Goal: Information Seeking & Learning: Learn about a topic

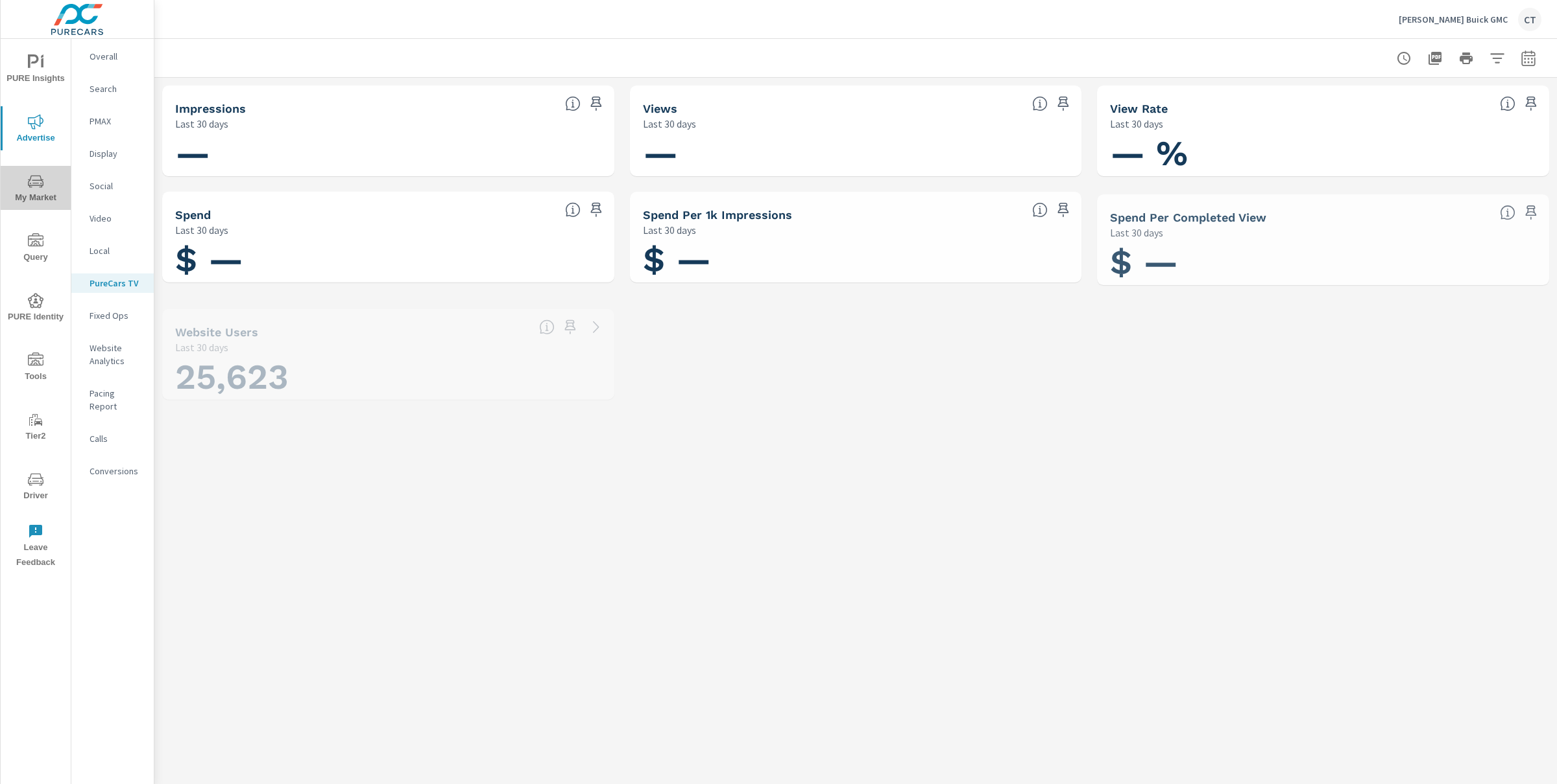
click at [37, 179] on icon "nav menu" at bounding box center [35, 182] width 16 height 16
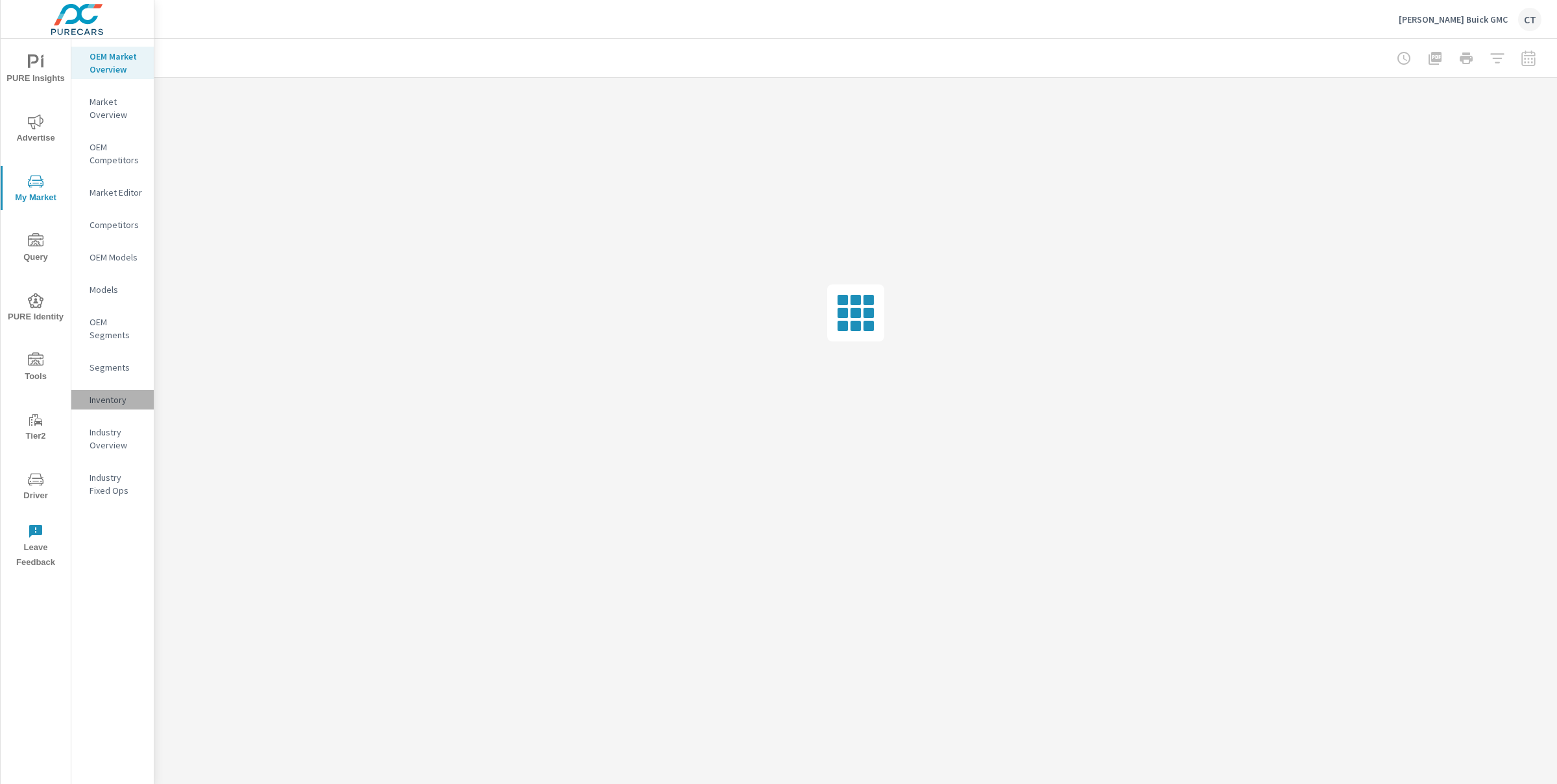
click at [128, 398] on p "Inventory" at bounding box center [116, 399] width 54 height 13
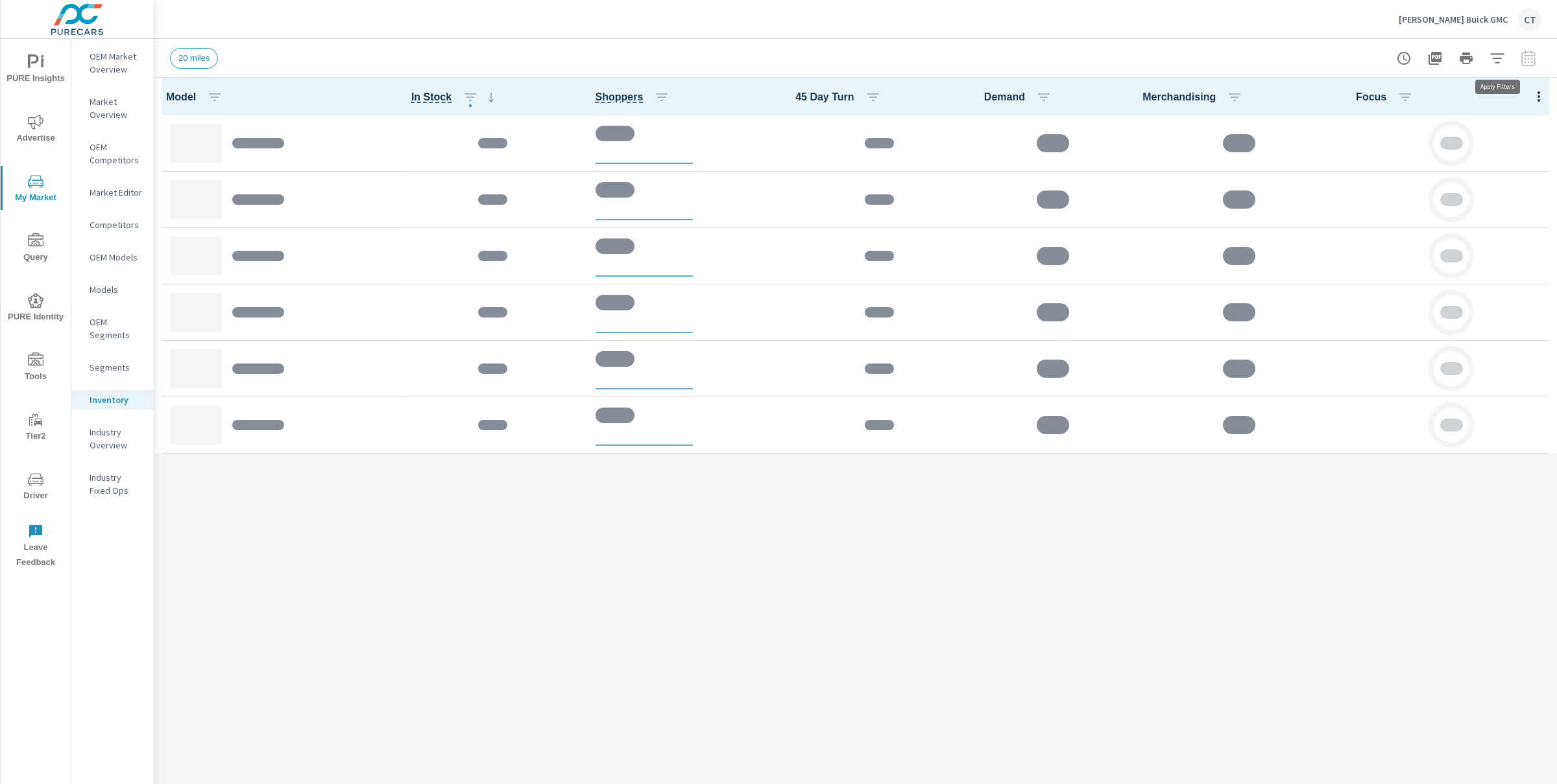
click at [1491, 66] on button "button" at bounding box center [1497, 58] width 26 height 26
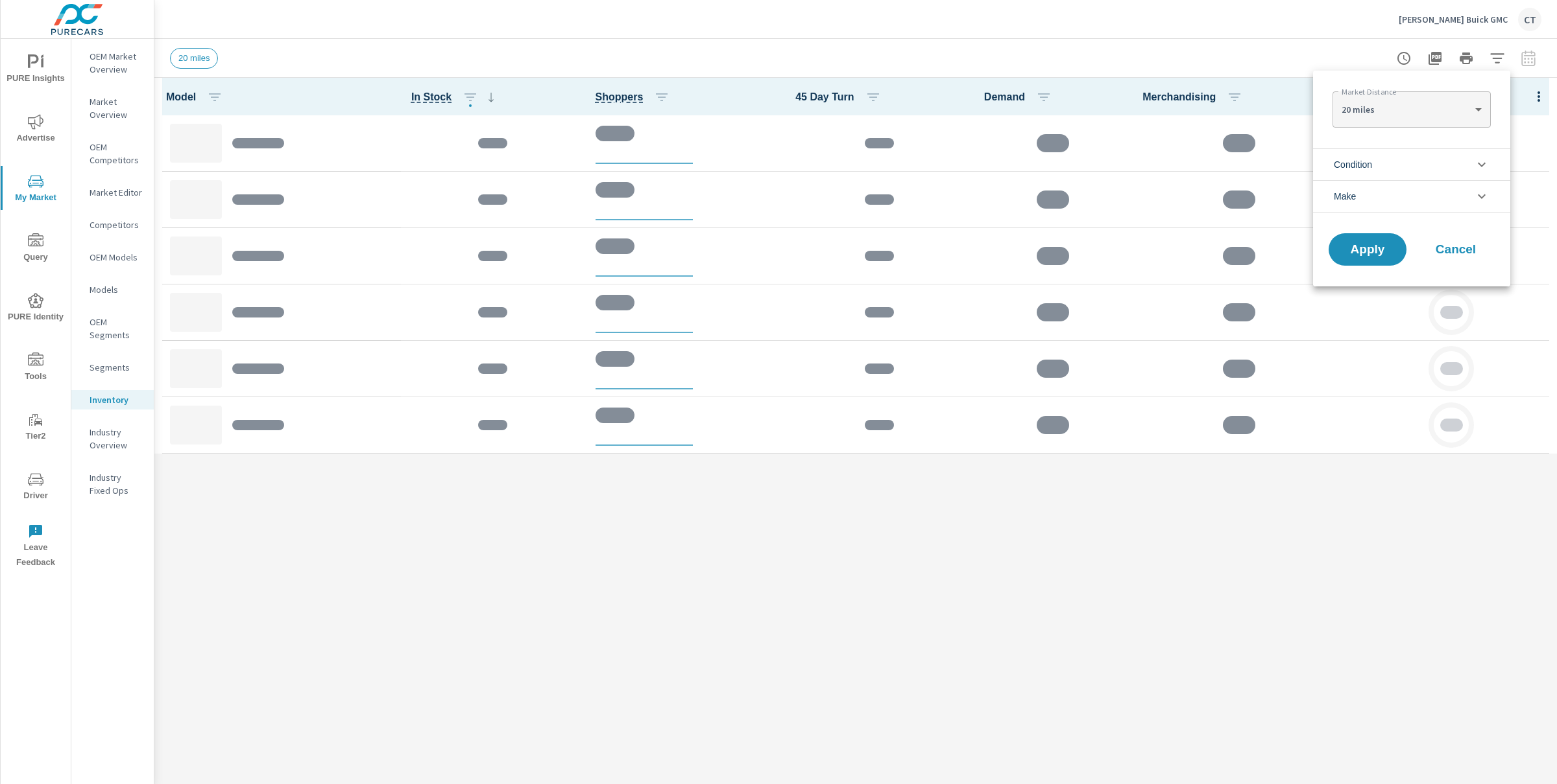
click at [1431, 109] on body "PURE Insights Advertise My Market Query PURE Identity Tools Tier2 Driver Leave …" at bounding box center [778, 392] width 1557 height 784
click at [1412, 131] on li "30 miles" at bounding box center [1411, 130] width 158 height 21
type Distance "30"
click at [1395, 165] on li "Condition" at bounding box center [1411, 164] width 197 height 31
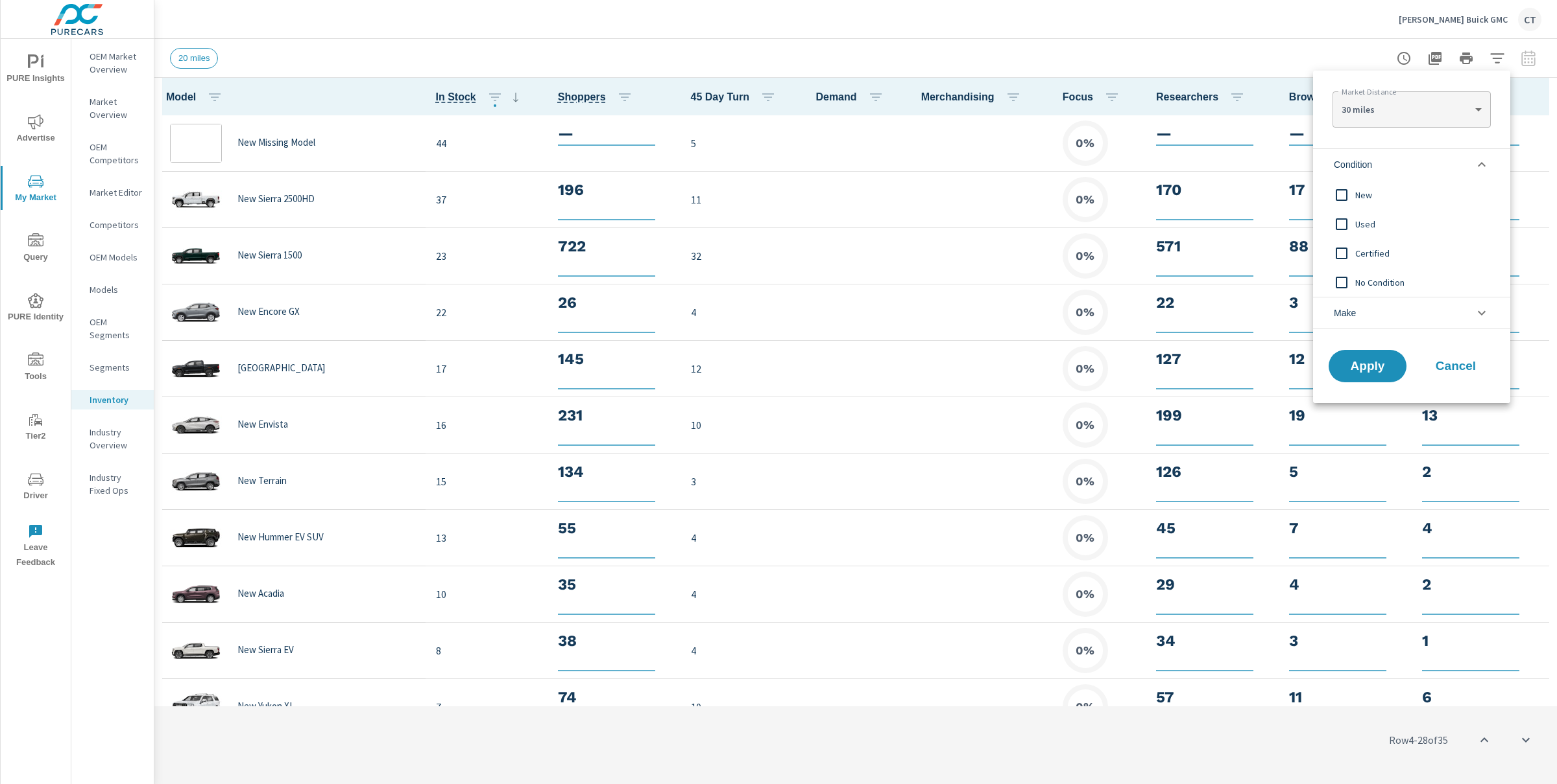
scroll to position [170, 0]
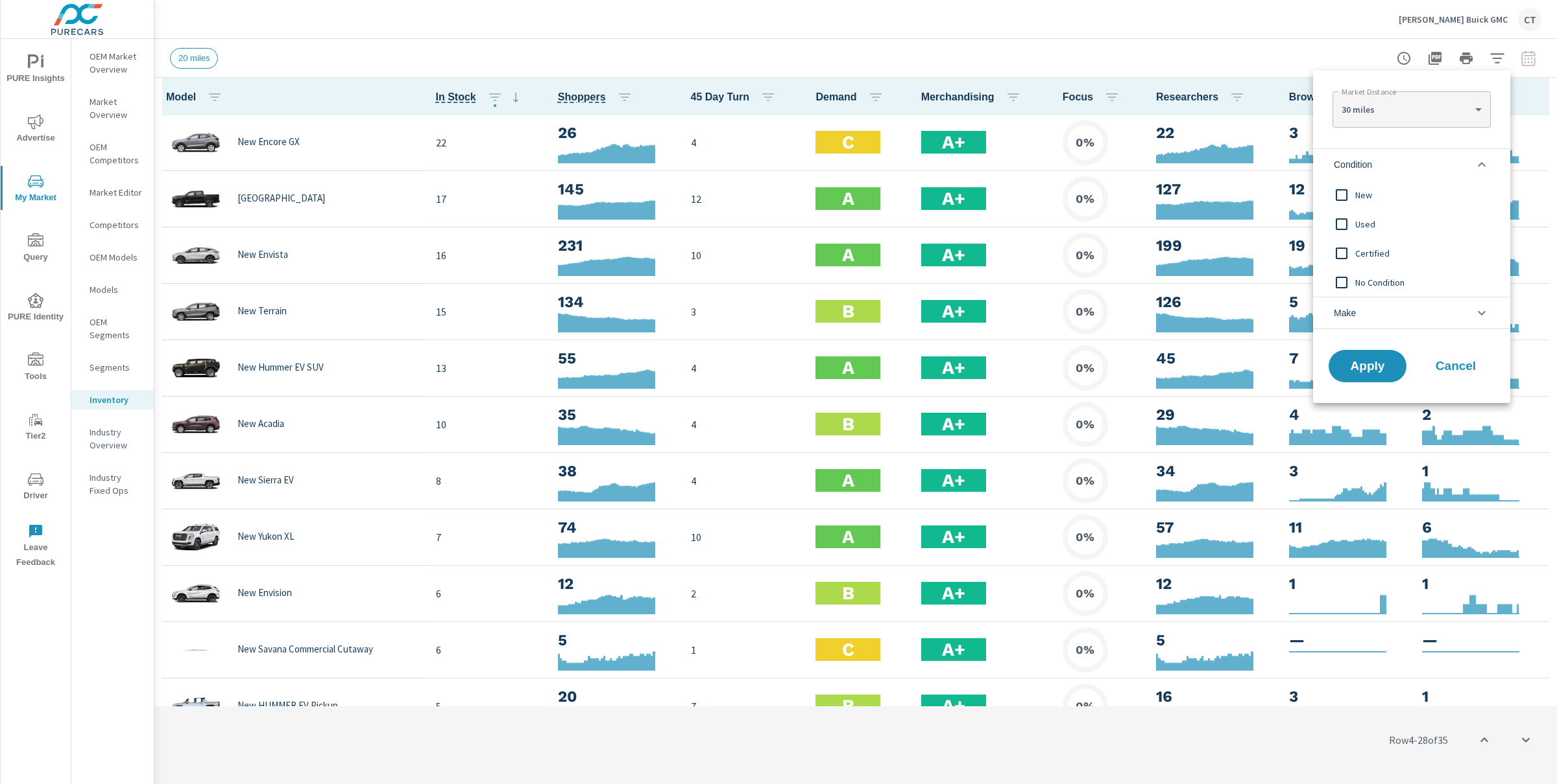
click at [1388, 189] on span "New" at bounding box center [1425, 195] width 142 height 16
drag, startPoint x: 1377, startPoint y: 378, endPoint x: 1371, endPoint y: 375, distance: 6.7
click at [1376, 378] on button "Apply" at bounding box center [1368, 366] width 81 height 33
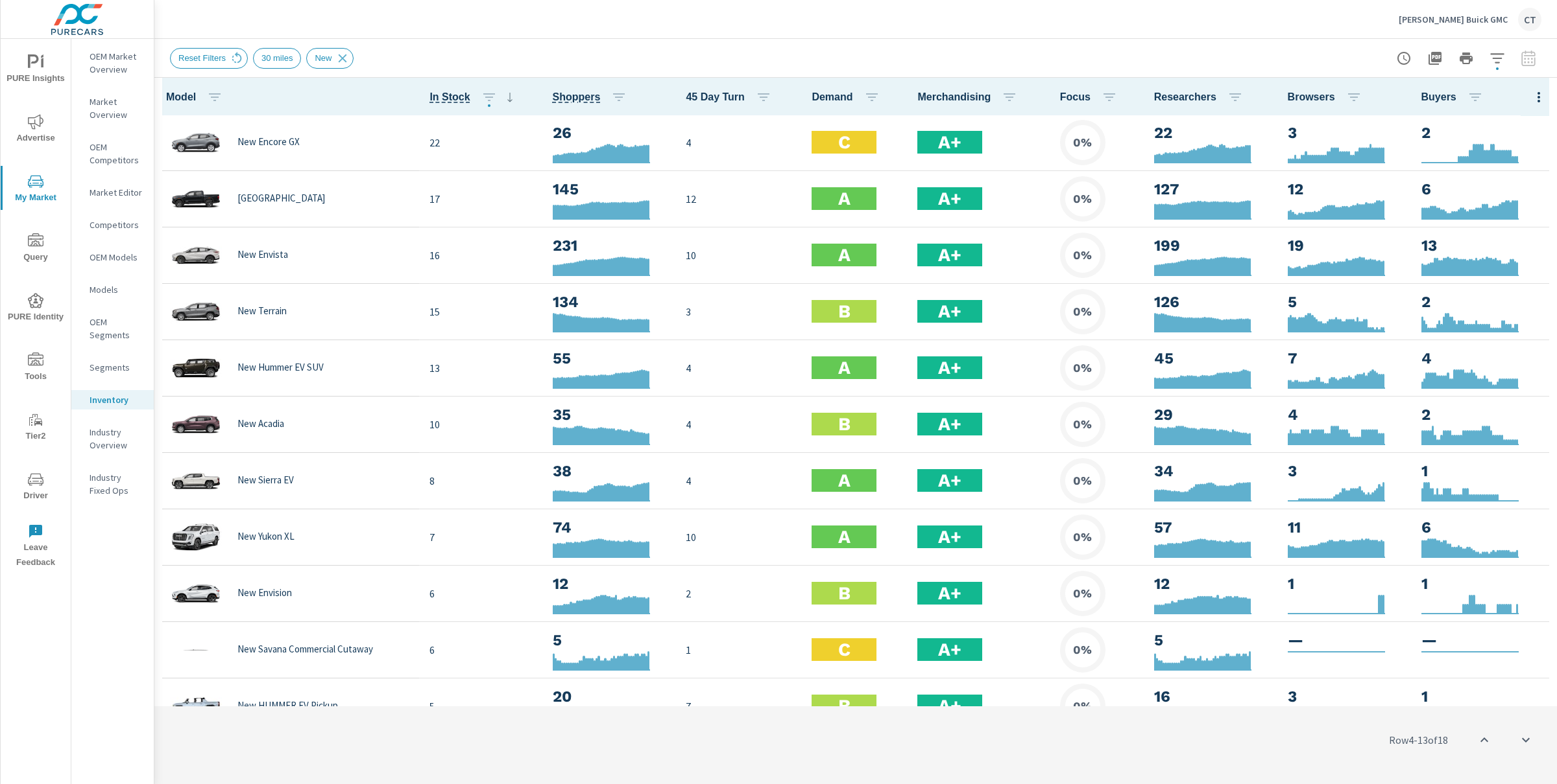
click at [1533, 96] on icon "button" at bounding box center [1538, 97] width 16 height 16
click at [1496, 269] on span "Attributed Sales" at bounding box center [1496, 266] width 81 height 13
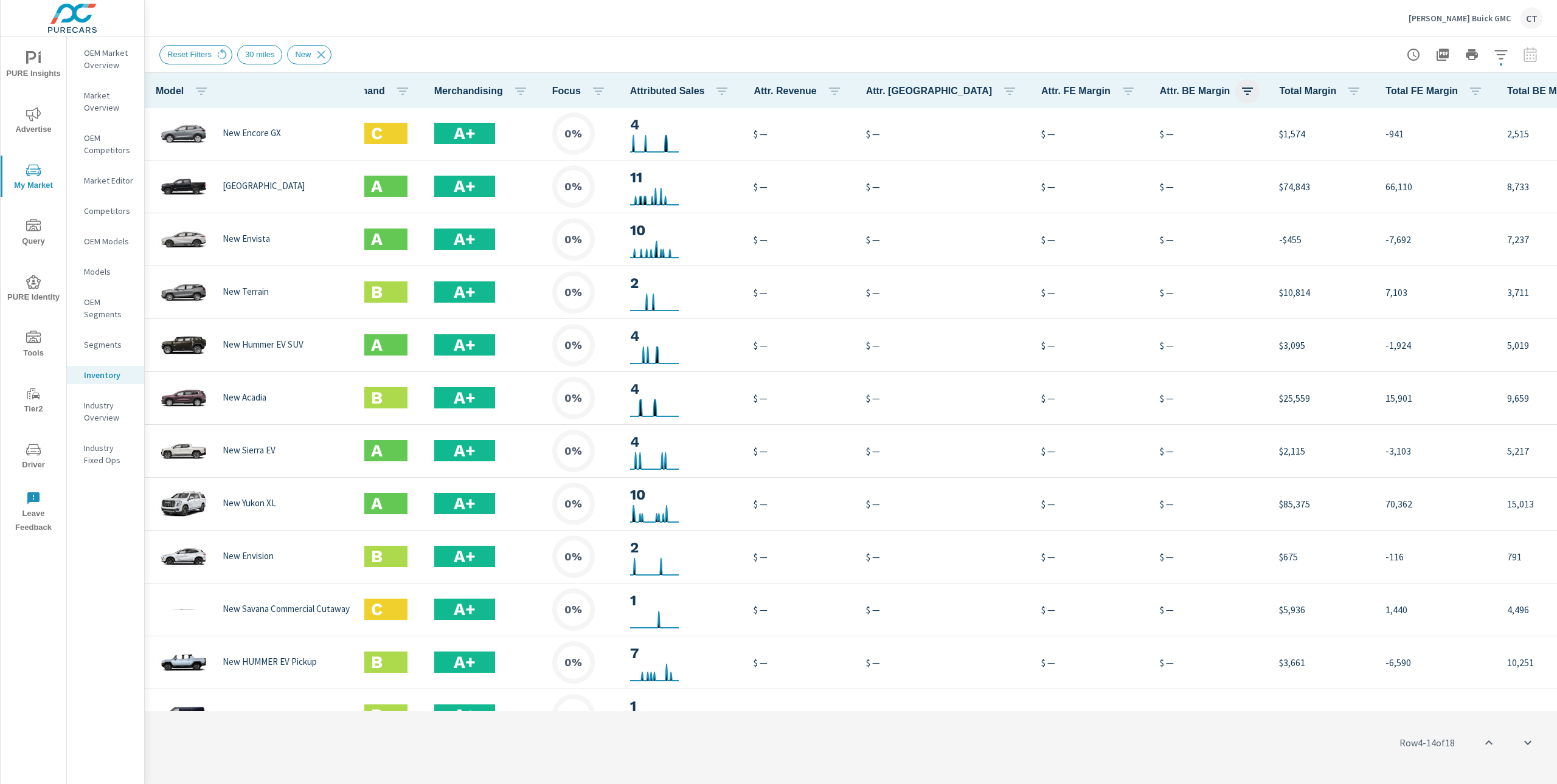
scroll to position [159, 380]
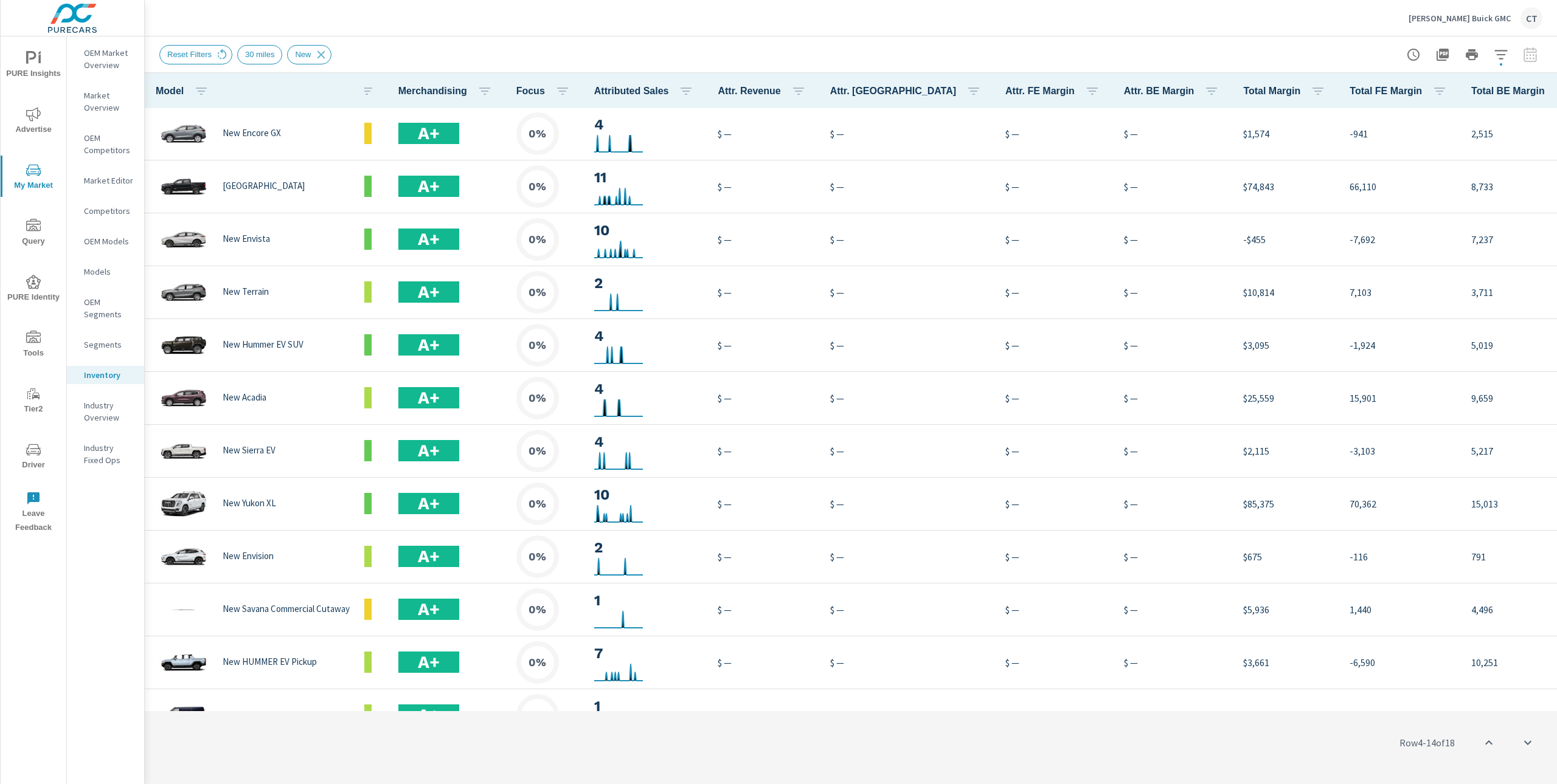
click at [1459, 236] on div "Market Comparison" at bounding box center [1501, 228] width 96 height 22
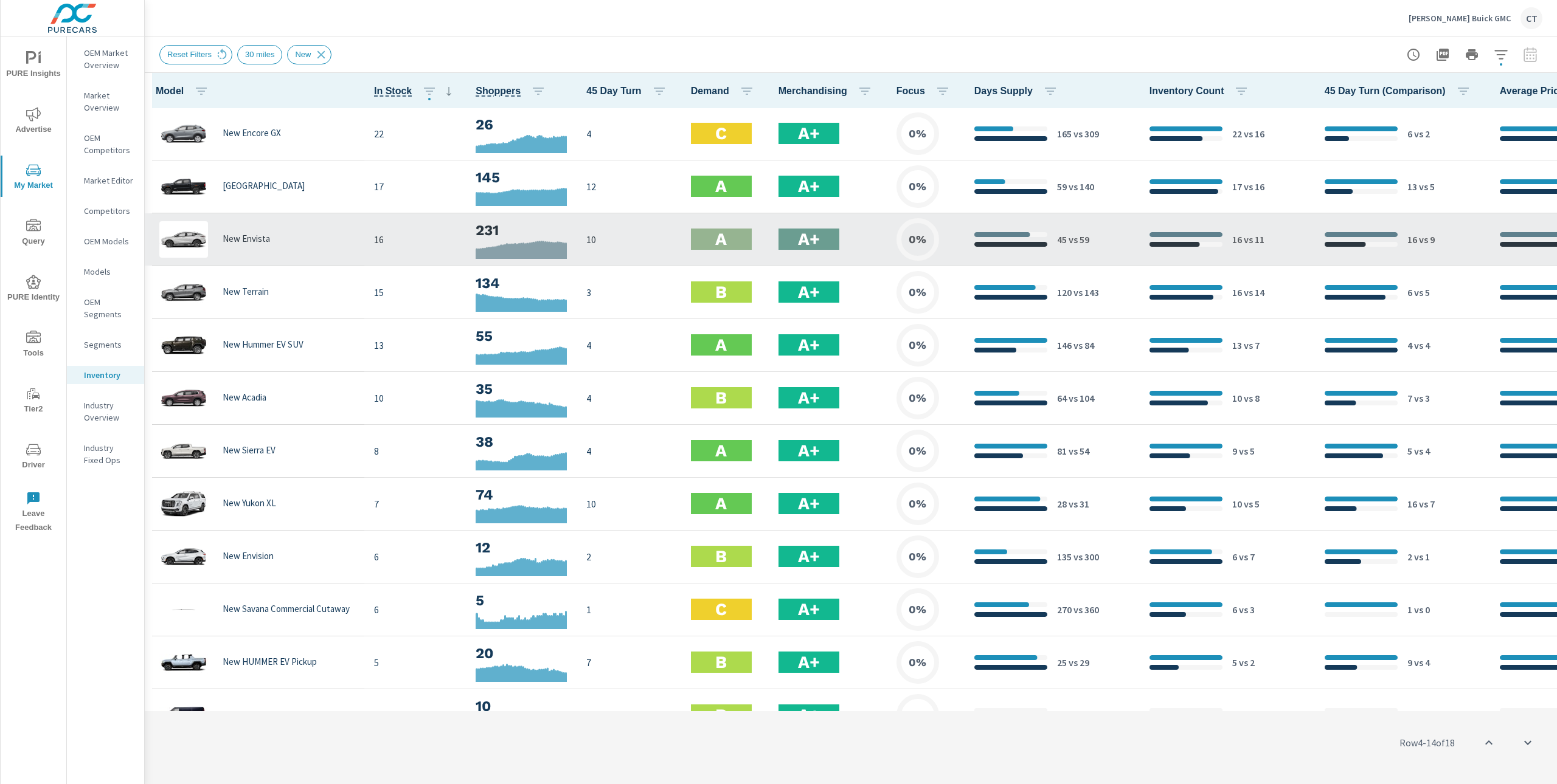
scroll to position [159, 122]
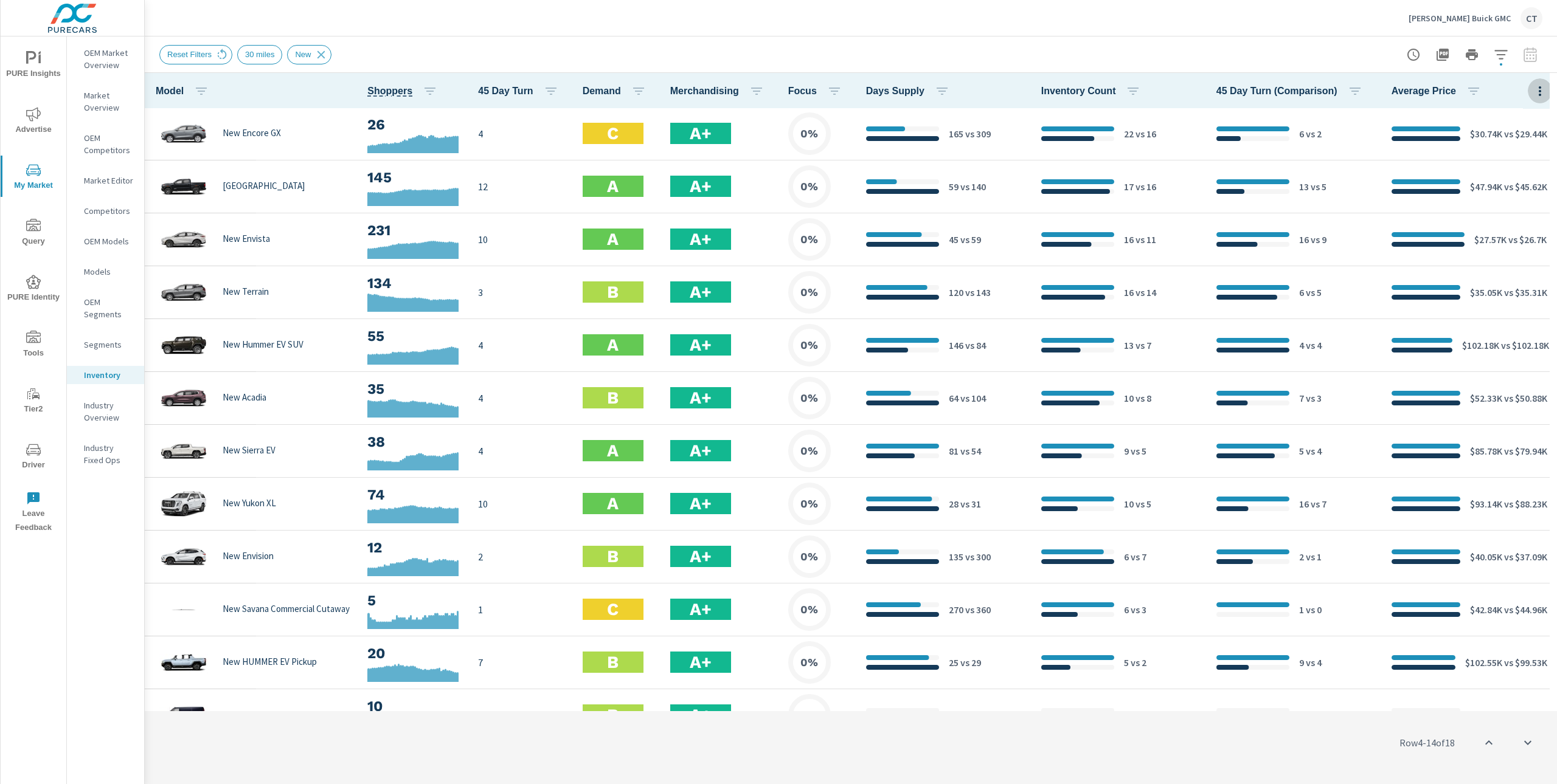
click at [1459, 88] on icon "button" at bounding box center [1540, 91] width 15 height 15
click at [1459, 137] on span "Engagement" at bounding box center [1500, 140] width 76 height 12
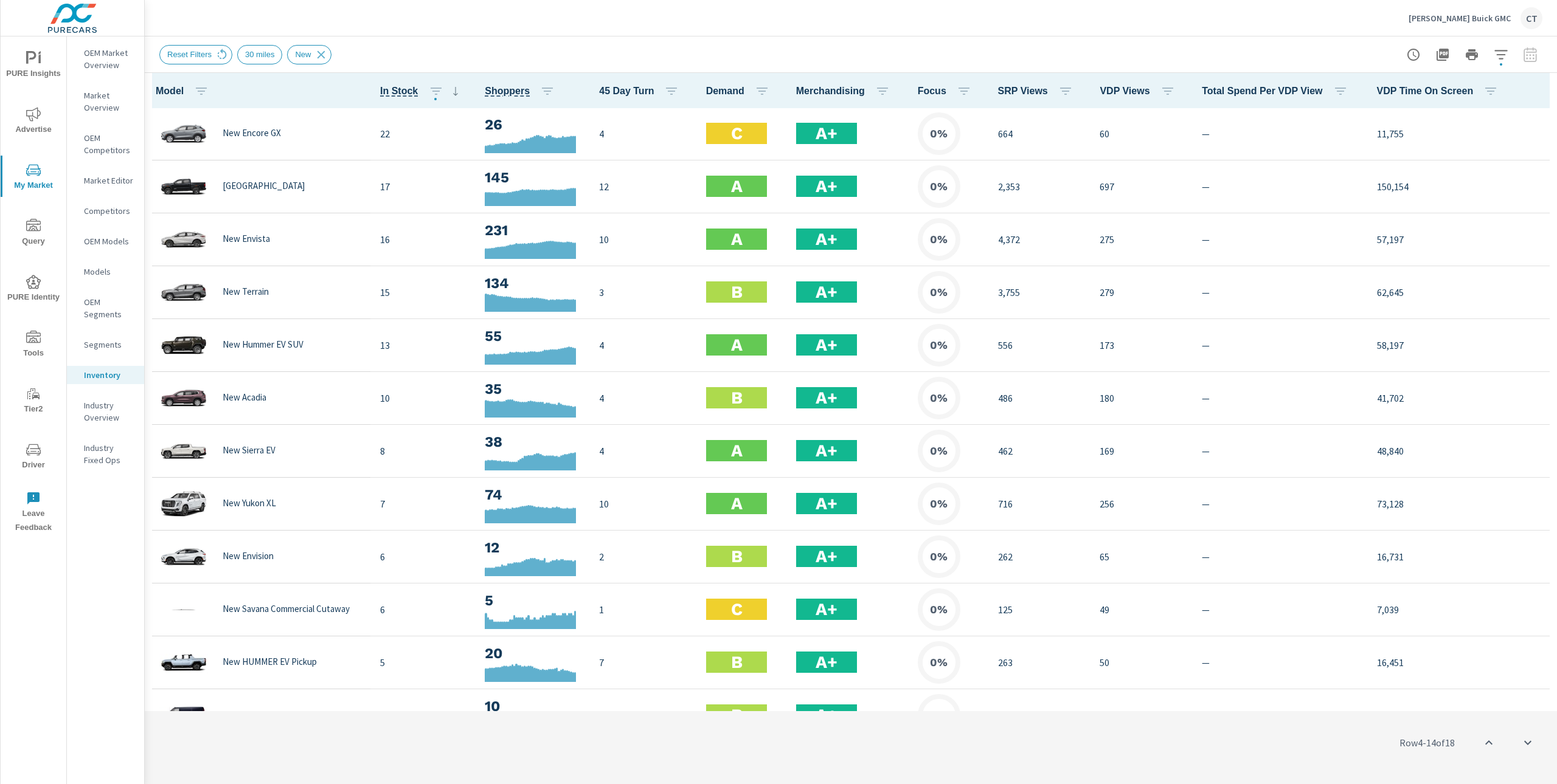
scroll to position [159, 0]
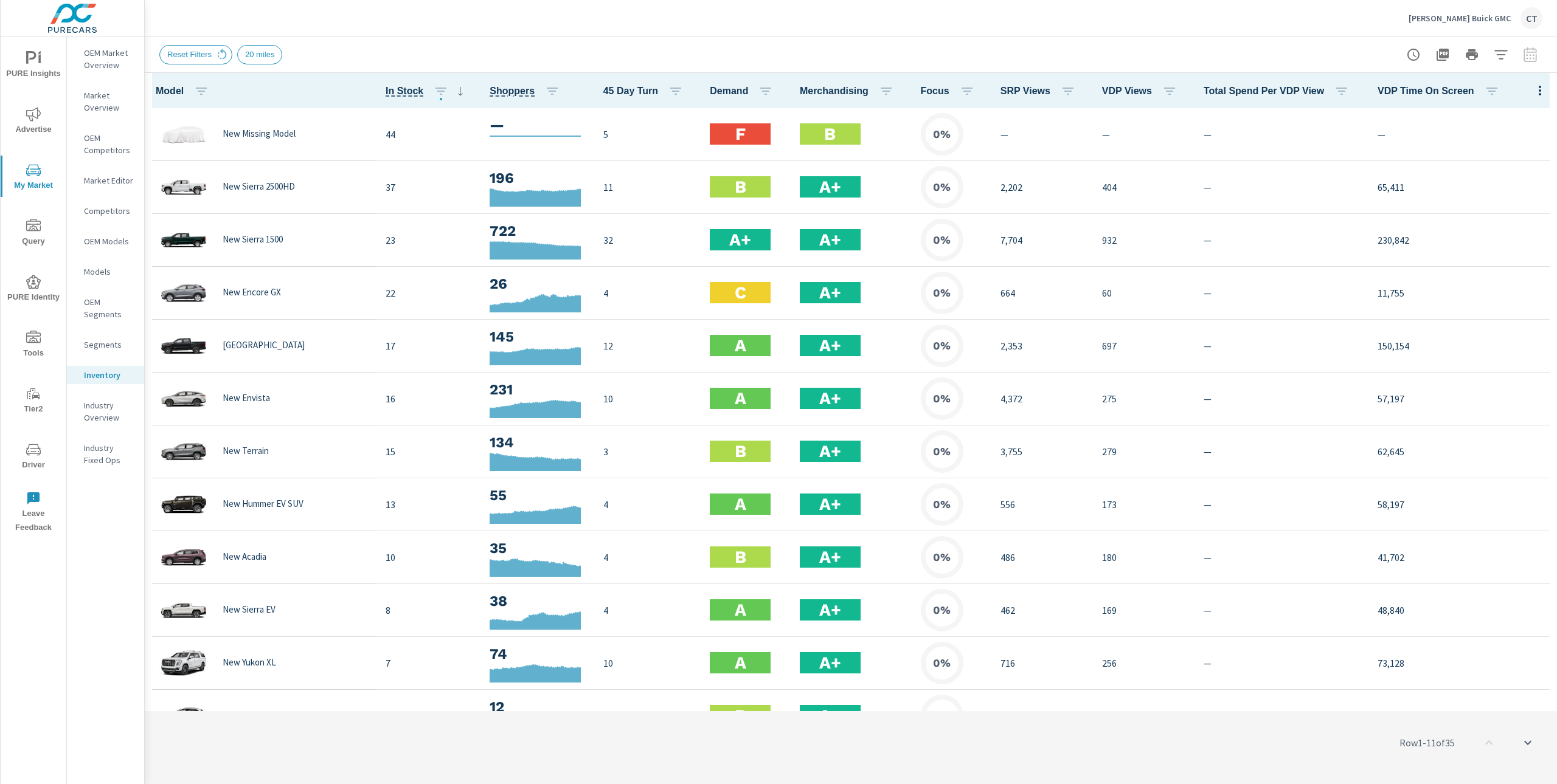
click at [1134, 101] on th "VDP Views" at bounding box center [1144, 90] width 101 height 35
click at [1140, 89] on span "VDP Views" at bounding box center [1142, 91] width 80 height 15
click at [39, 125] on span "Advertise" at bounding box center [33, 121] width 58 height 29
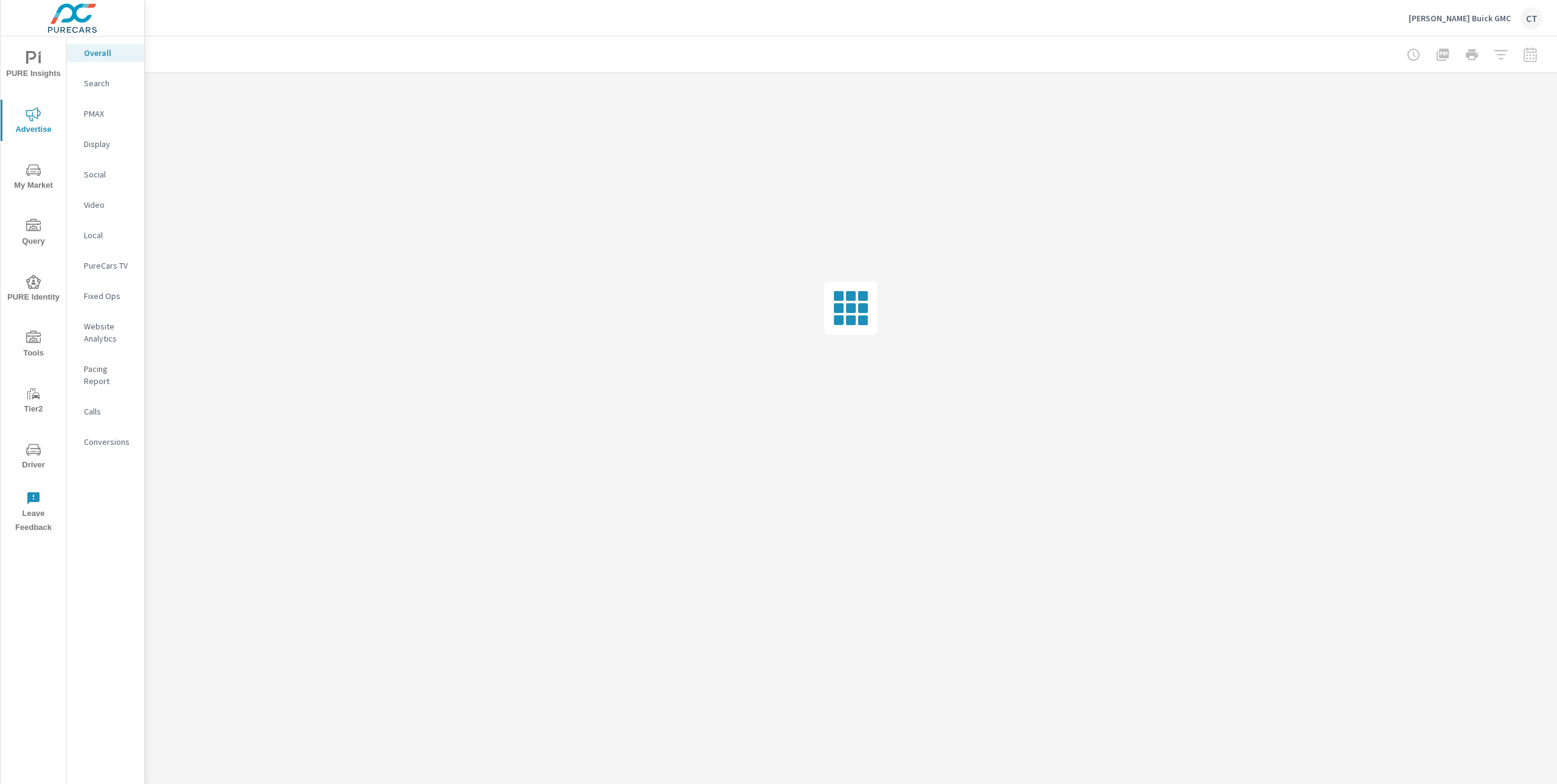
click at [311, 63] on div at bounding box center [851, 54] width 1384 height 36
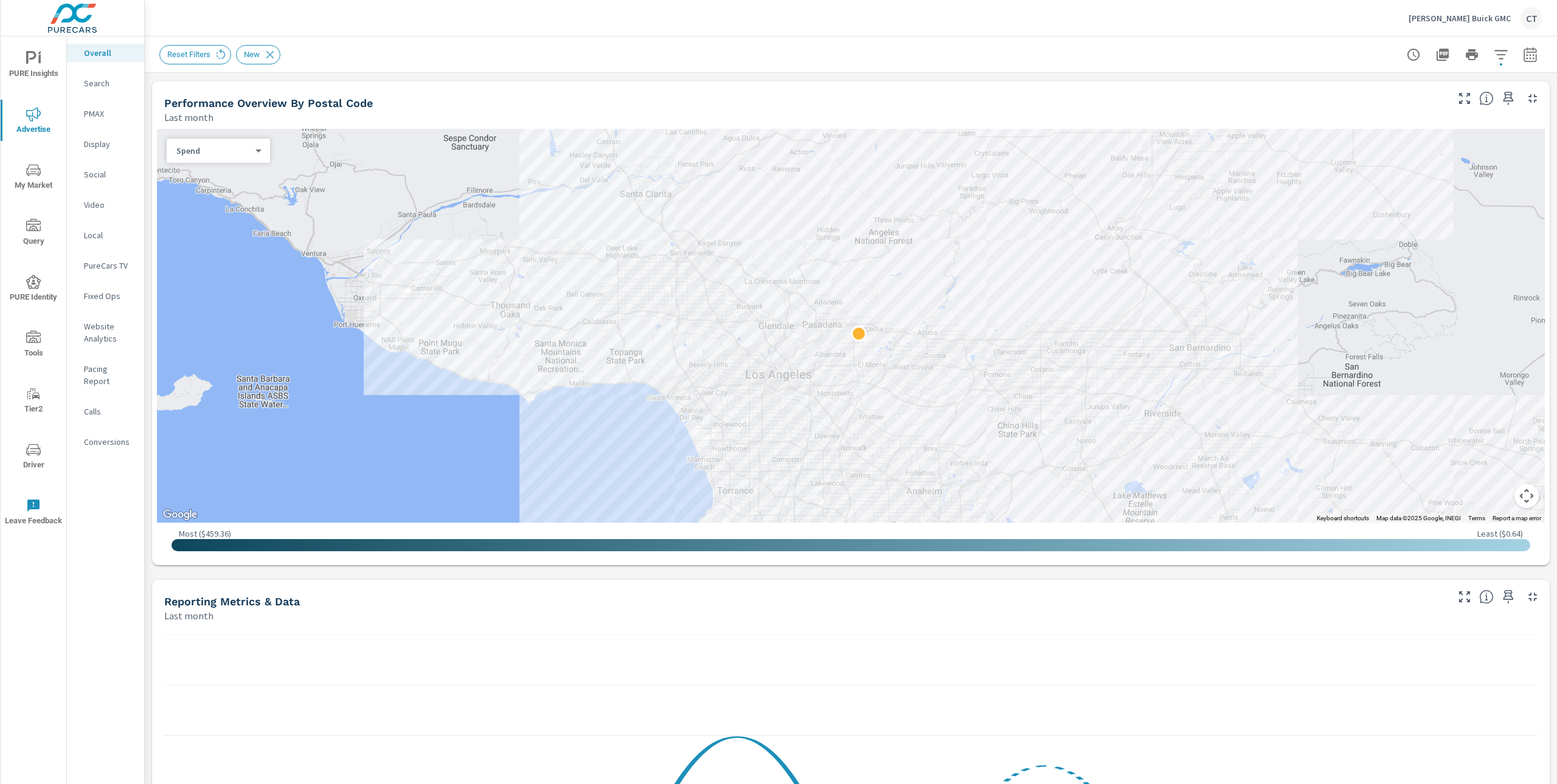
scroll to position [983, 0]
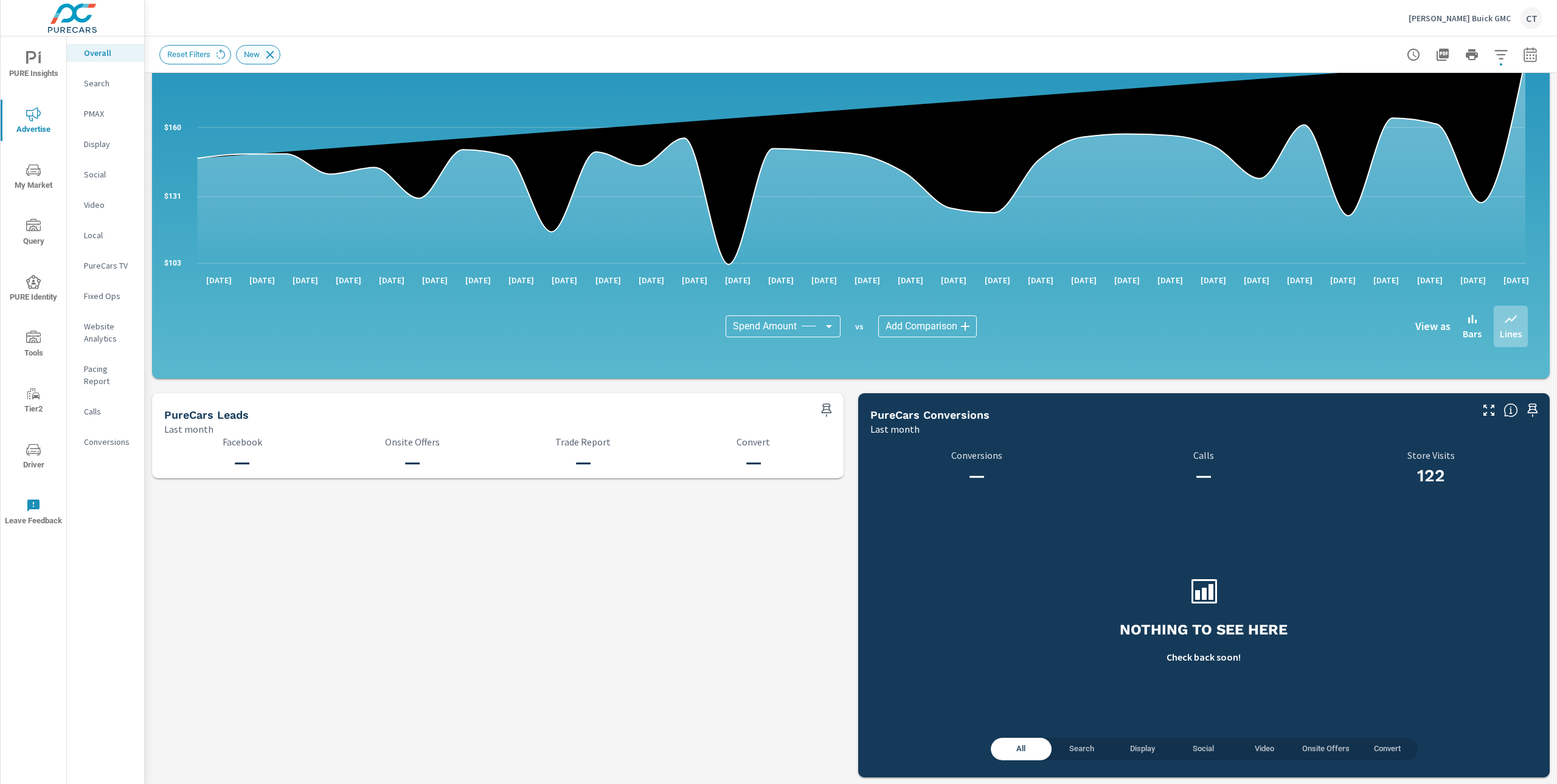
click at [273, 52] on icon at bounding box center [270, 54] width 14 height 14
click at [113, 92] on nav "Overall Search PMAX Display Social Video Local PureCars TV Fixed Ops Website An…" at bounding box center [106, 252] width 77 height 432
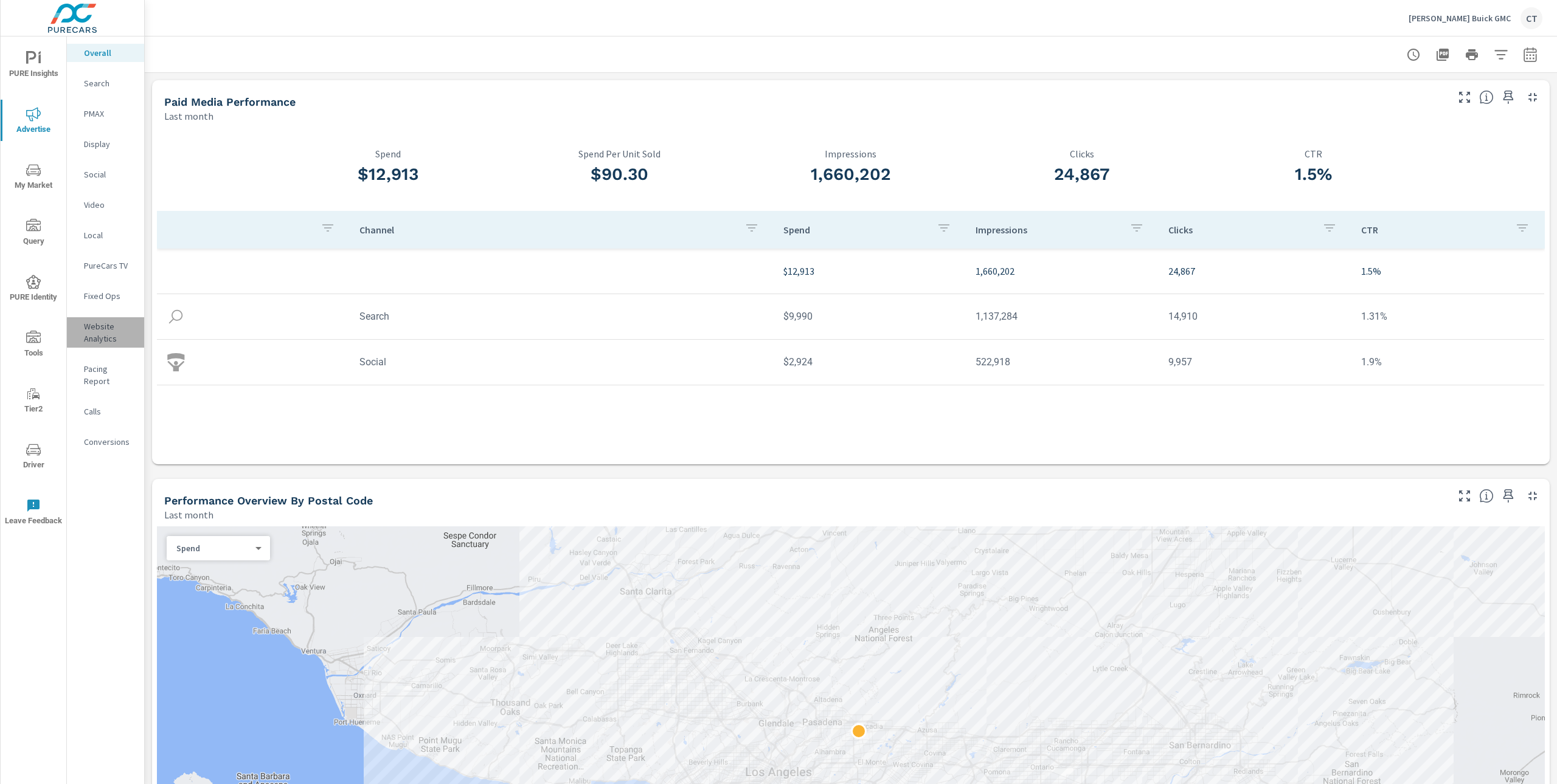
click at [112, 325] on p "Website Analytics" at bounding box center [109, 332] width 51 height 24
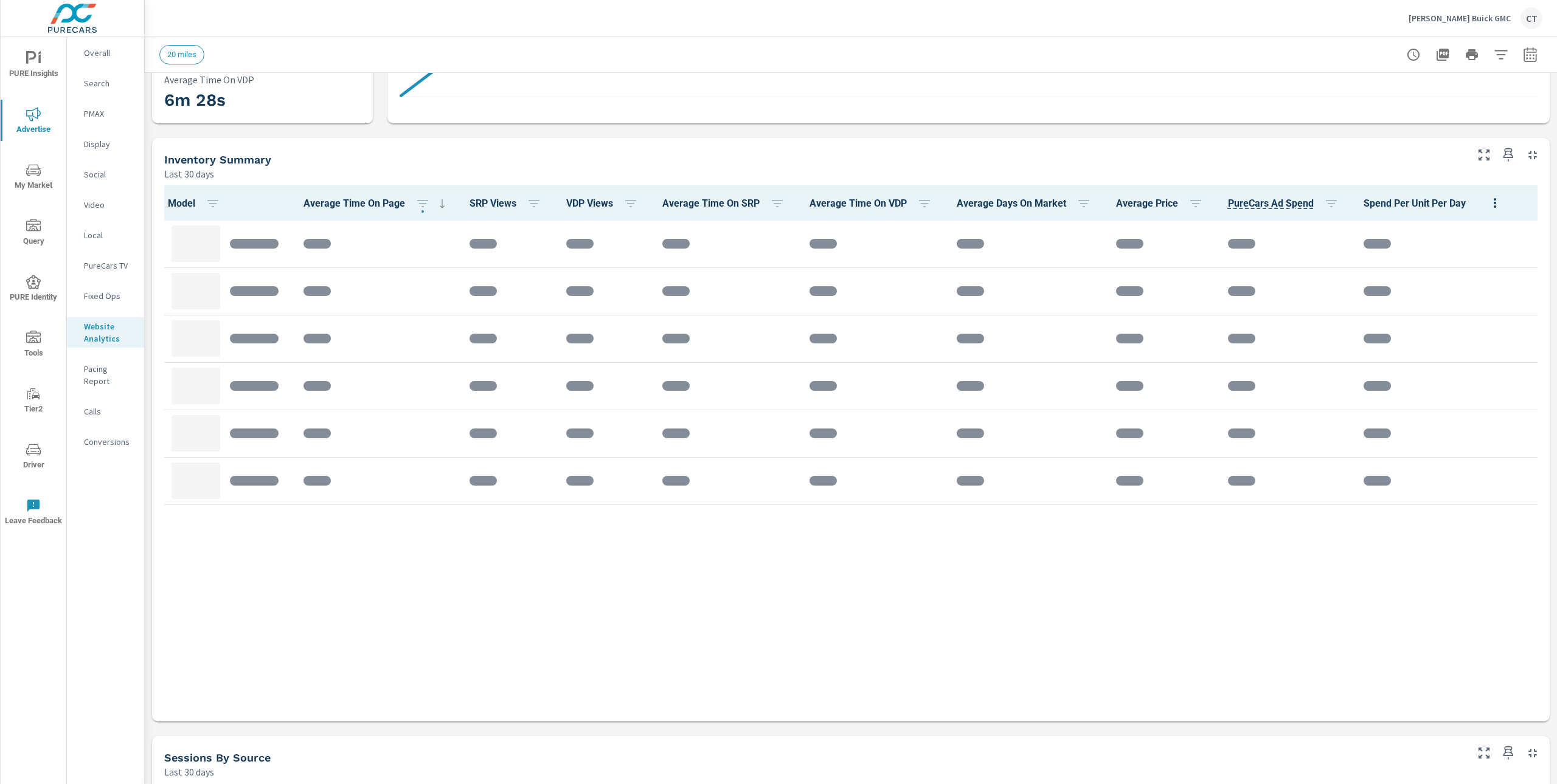
scroll to position [346, 0]
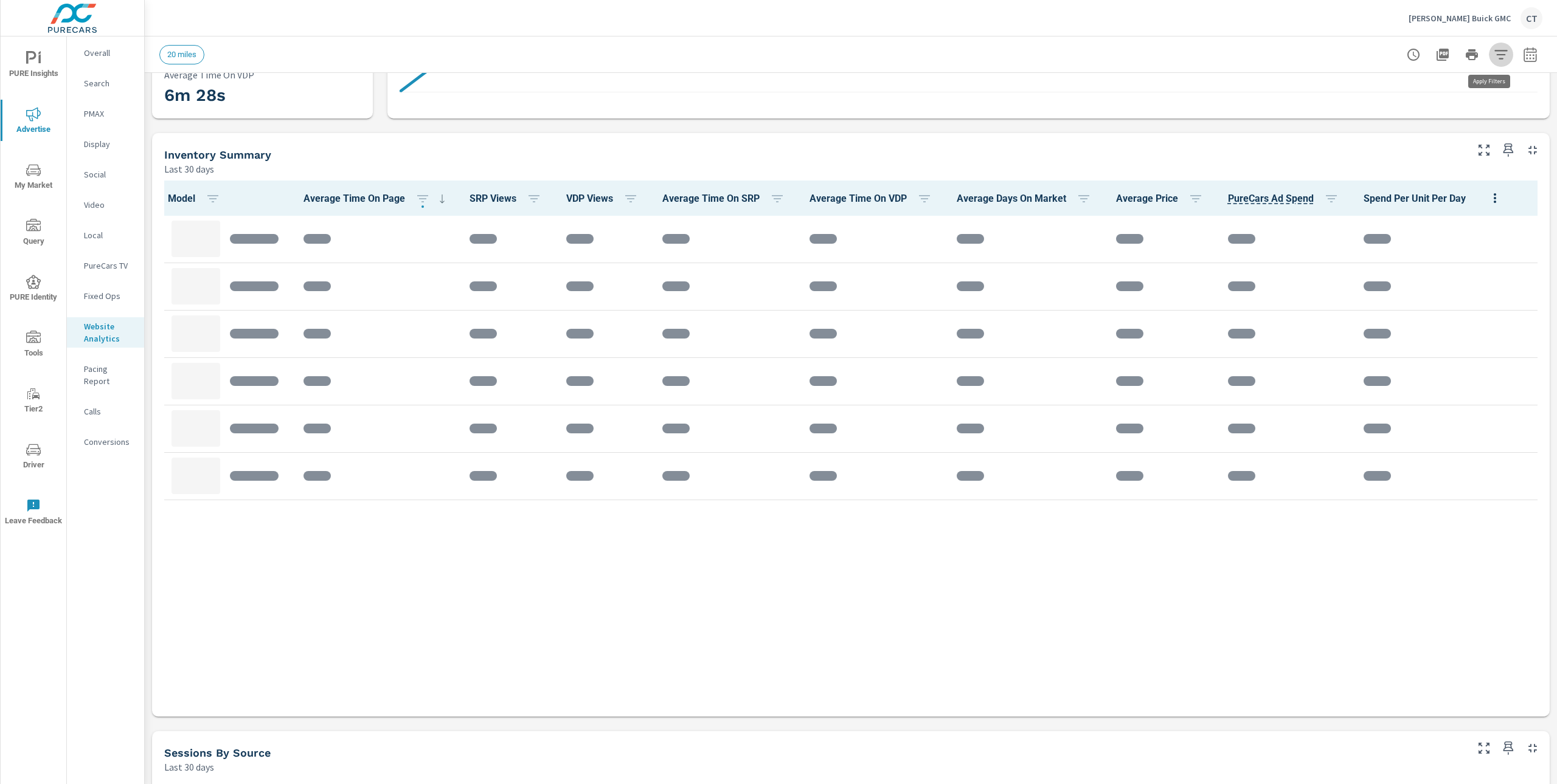
click at [1459, 48] on button "button" at bounding box center [1501, 54] width 24 height 24
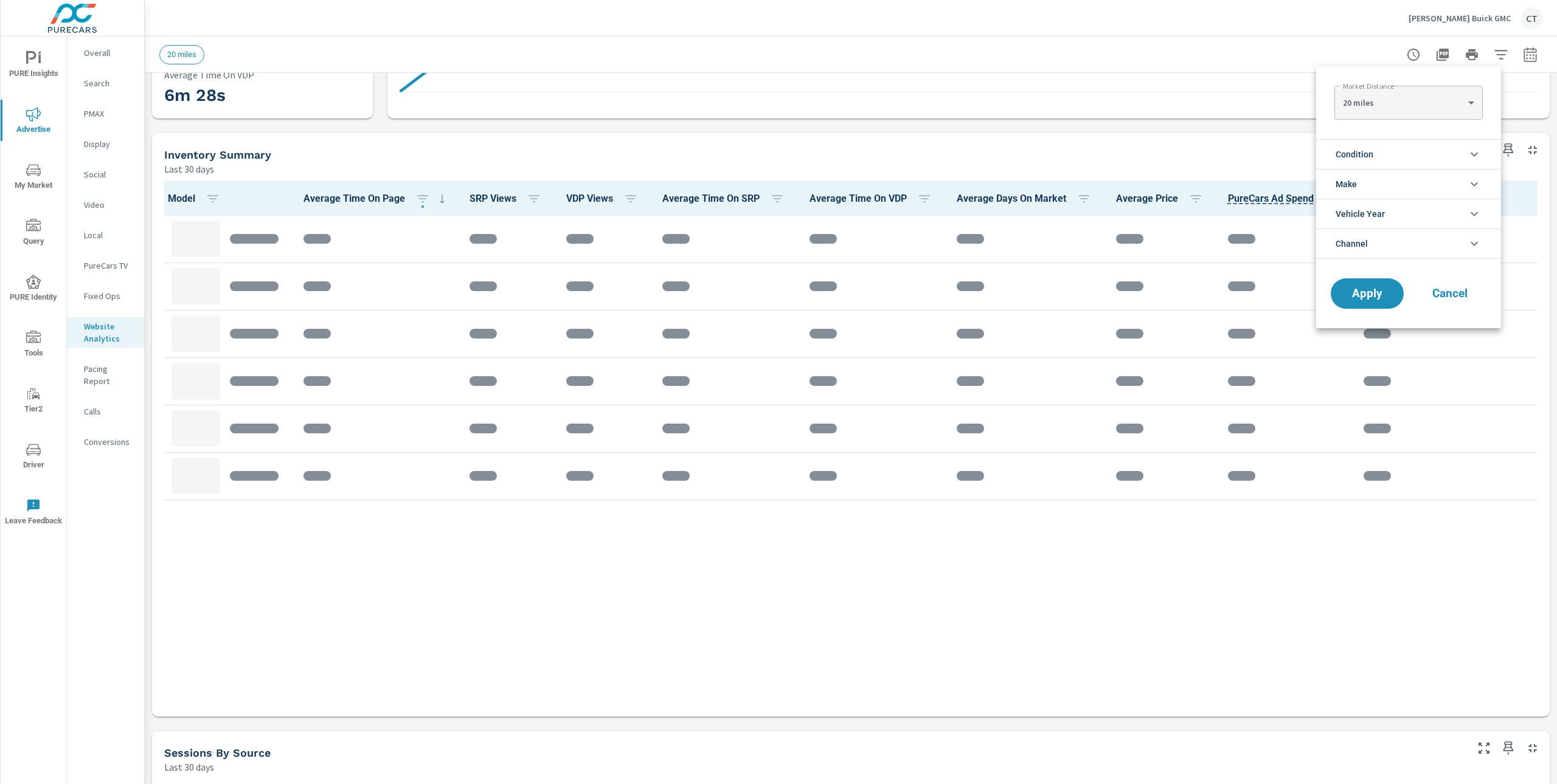
click at [1274, 132] on div at bounding box center [778, 392] width 1557 height 784
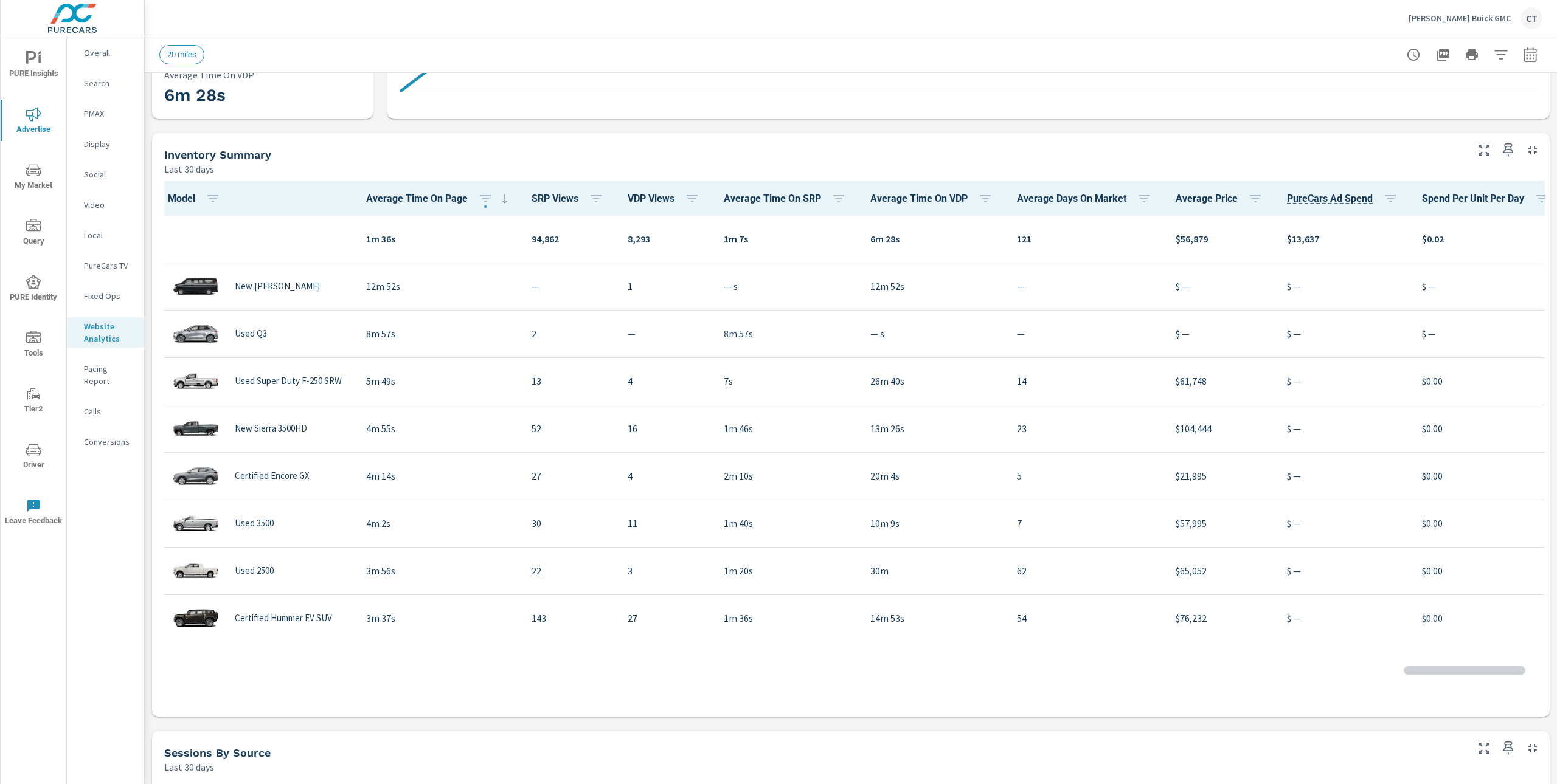
scroll to position [1, 0]
click at [1459, 52] on icon "button" at bounding box center [1502, 55] width 15 height 15
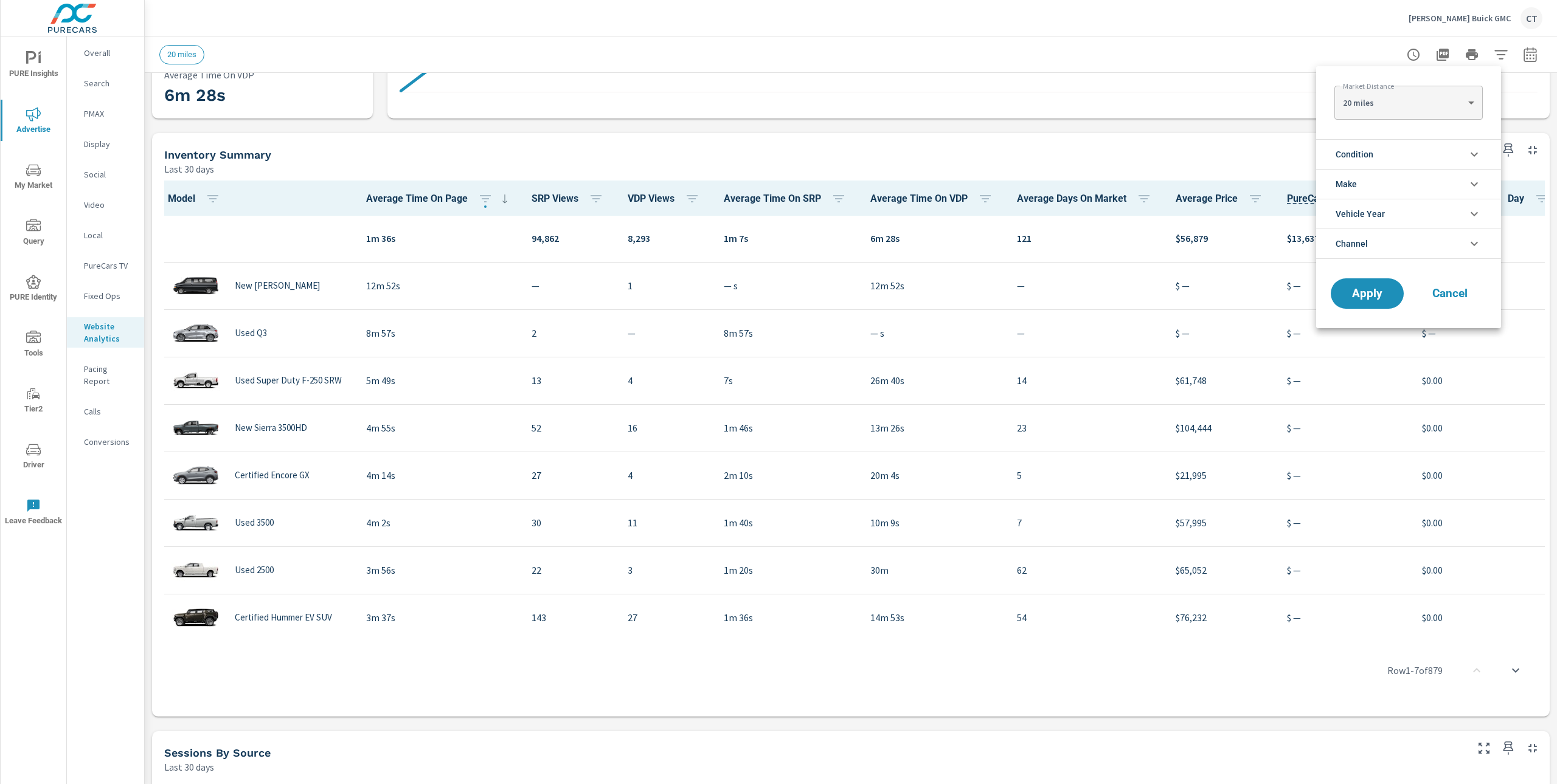
click at [1452, 99] on body "PURE Insights Advertise My Market Query PURE Identity Tools Tier2 Driver Leave …" at bounding box center [778, 392] width 1557 height 784
click at [1423, 117] on li "30 miles" at bounding box center [1409, 121] width 148 height 19
type Distance "30"
click at [1447, 154] on li "Condition" at bounding box center [1409, 154] width 185 height 29
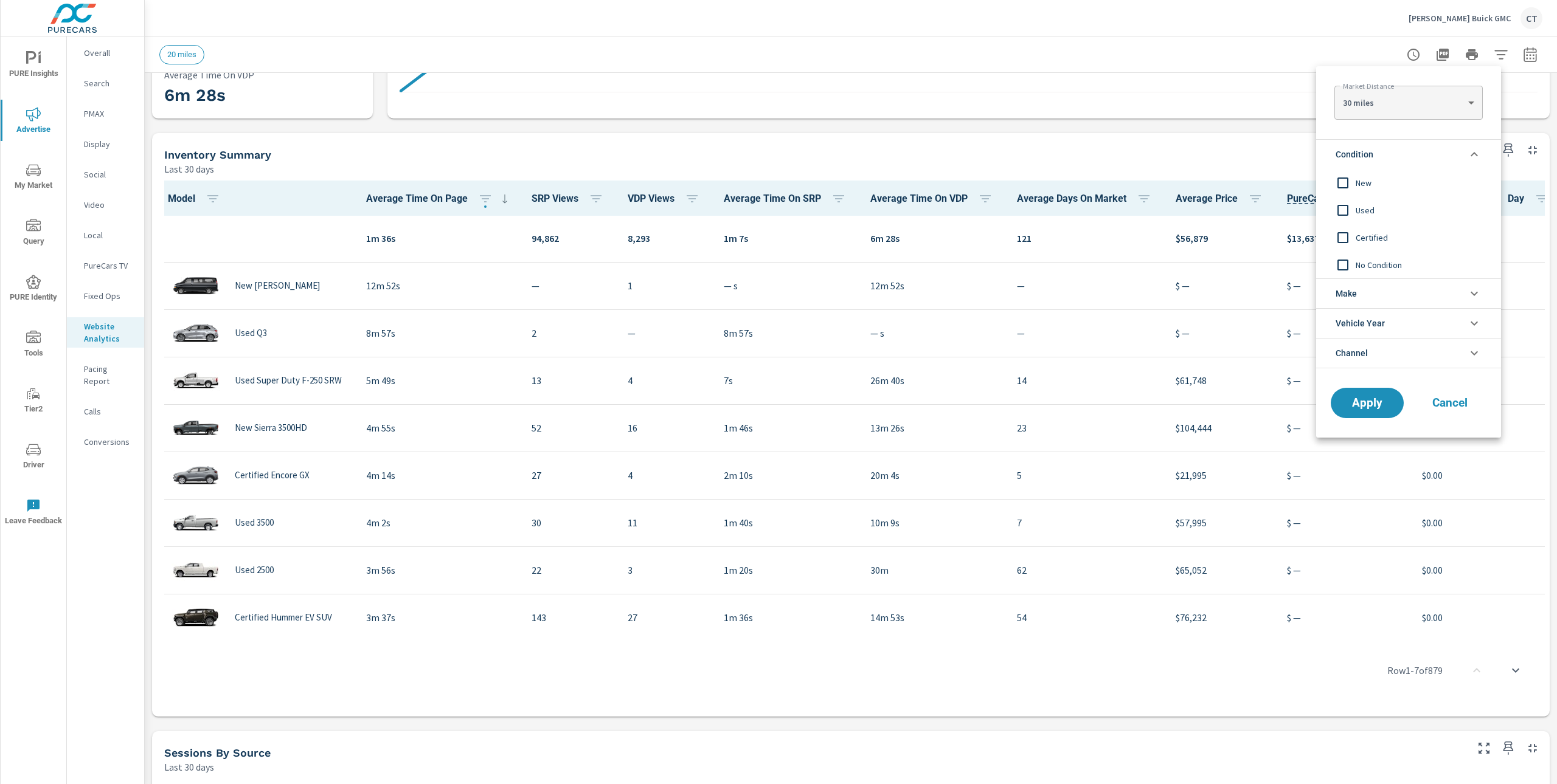
click at [1404, 194] on div "New" at bounding box center [1408, 183] width 182 height 28
click at [1385, 401] on span "Apply" at bounding box center [1367, 403] width 50 height 12
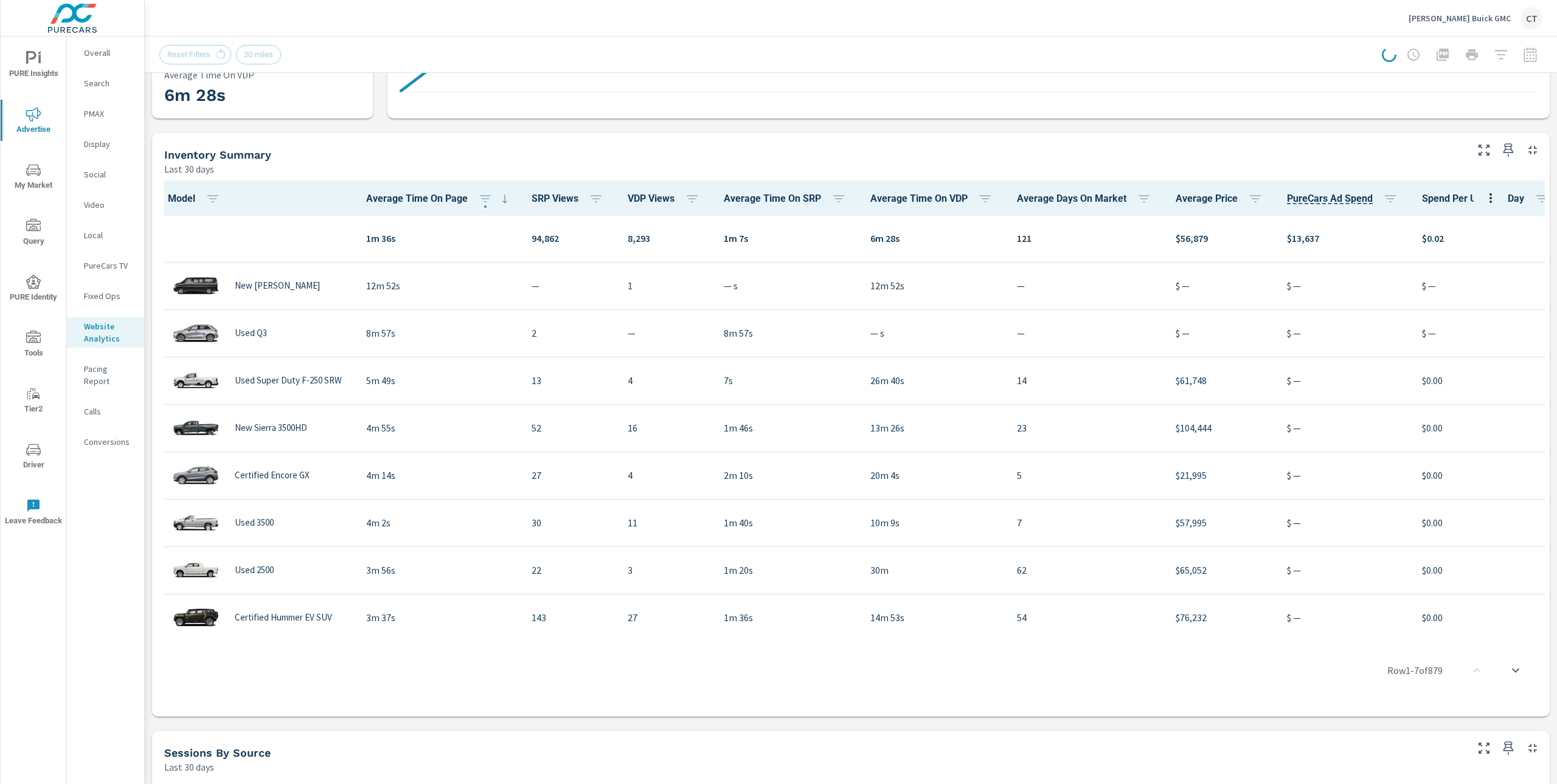
click at [1459, 134] on div "Analytics Totals Last 30 days 37,270 Sessions 25,623 Website Users from Session…" at bounding box center [851, 474] width 1412 height 1495
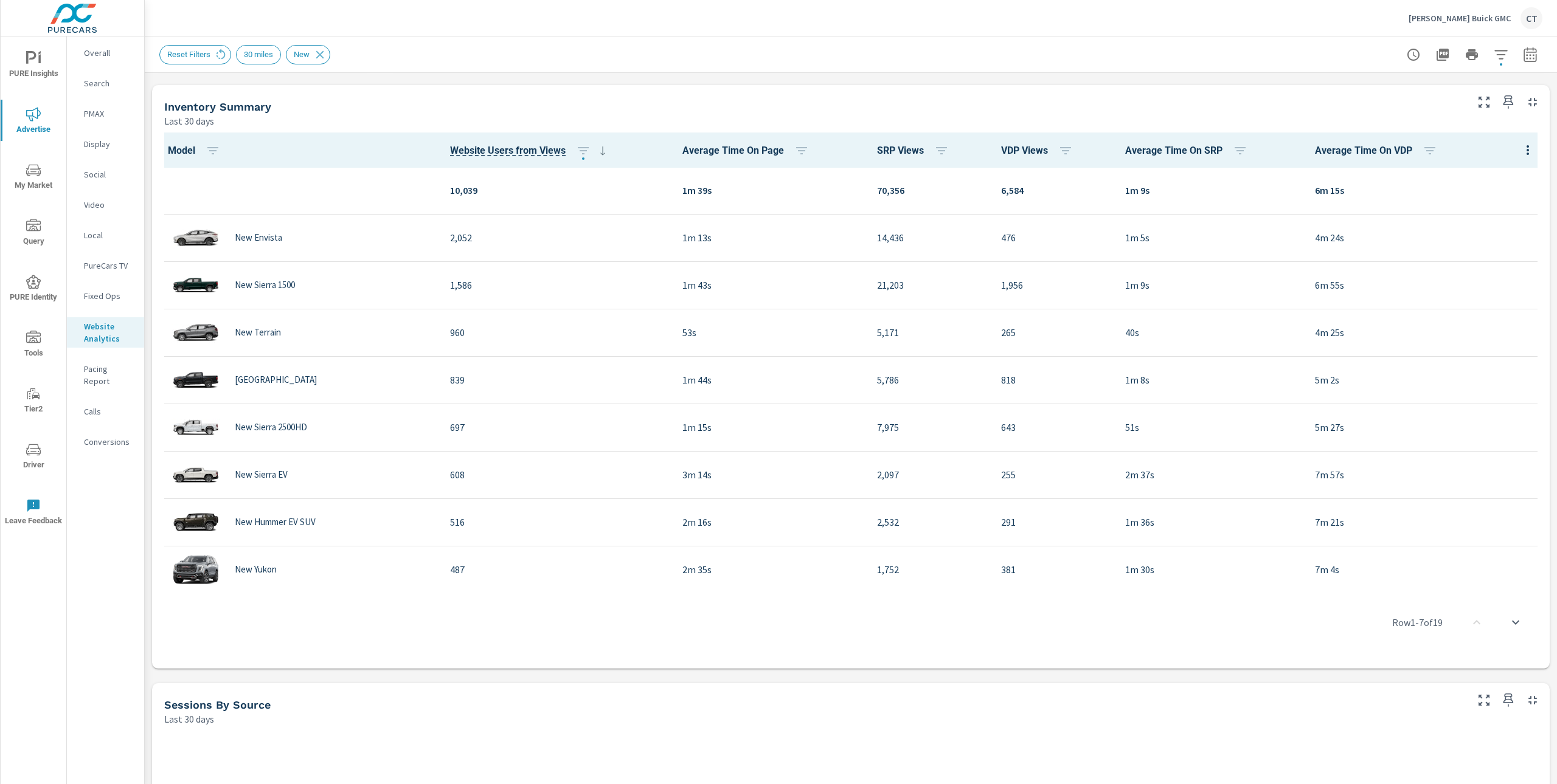
scroll to position [393, 0]
click at [1059, 146] on icon "button" at bounding box center [1066, 152] width 15 height 15
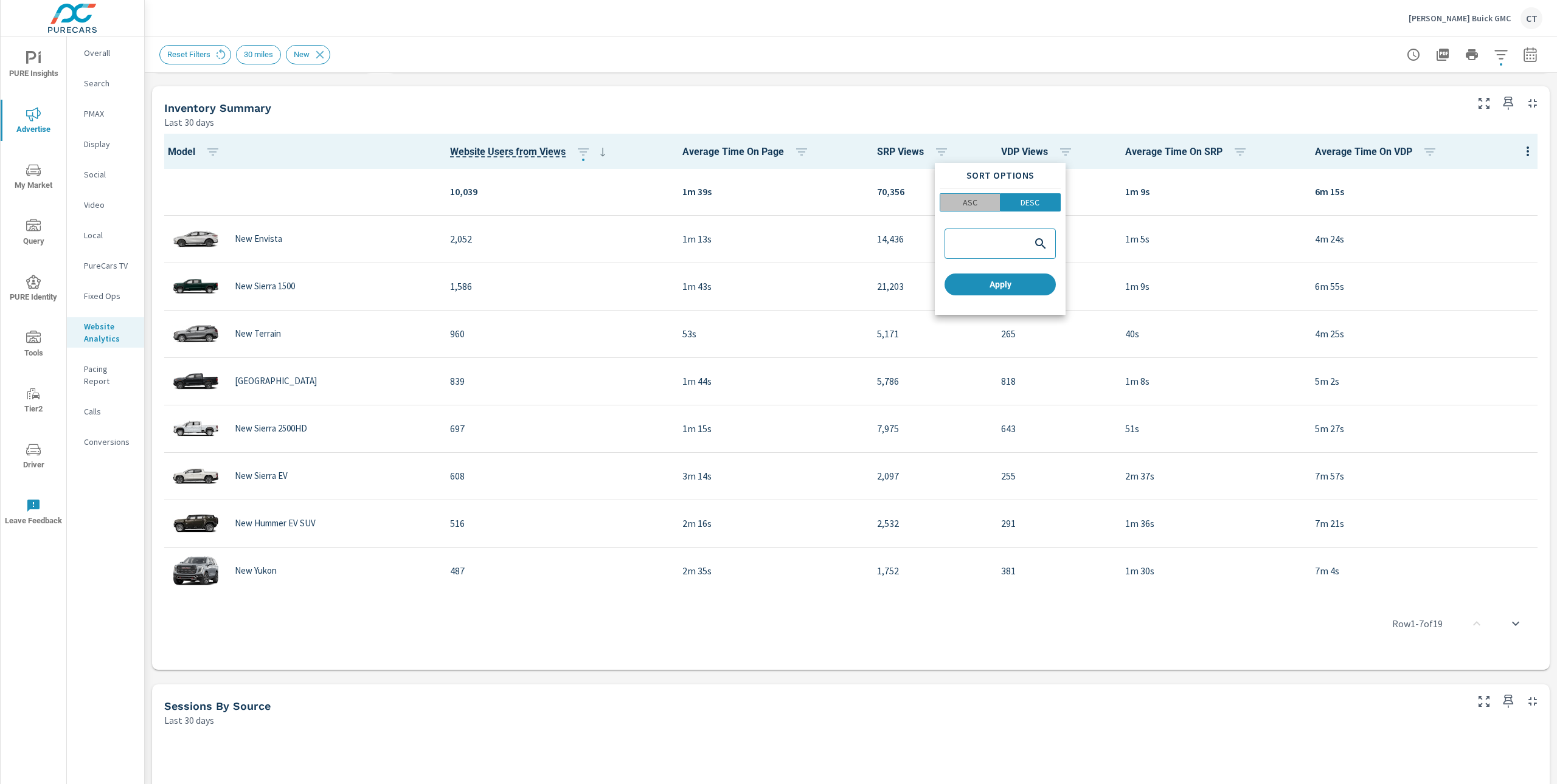
click at [975, 200] on p "ASC" at bounding box center [970, 202] width 15 height 12
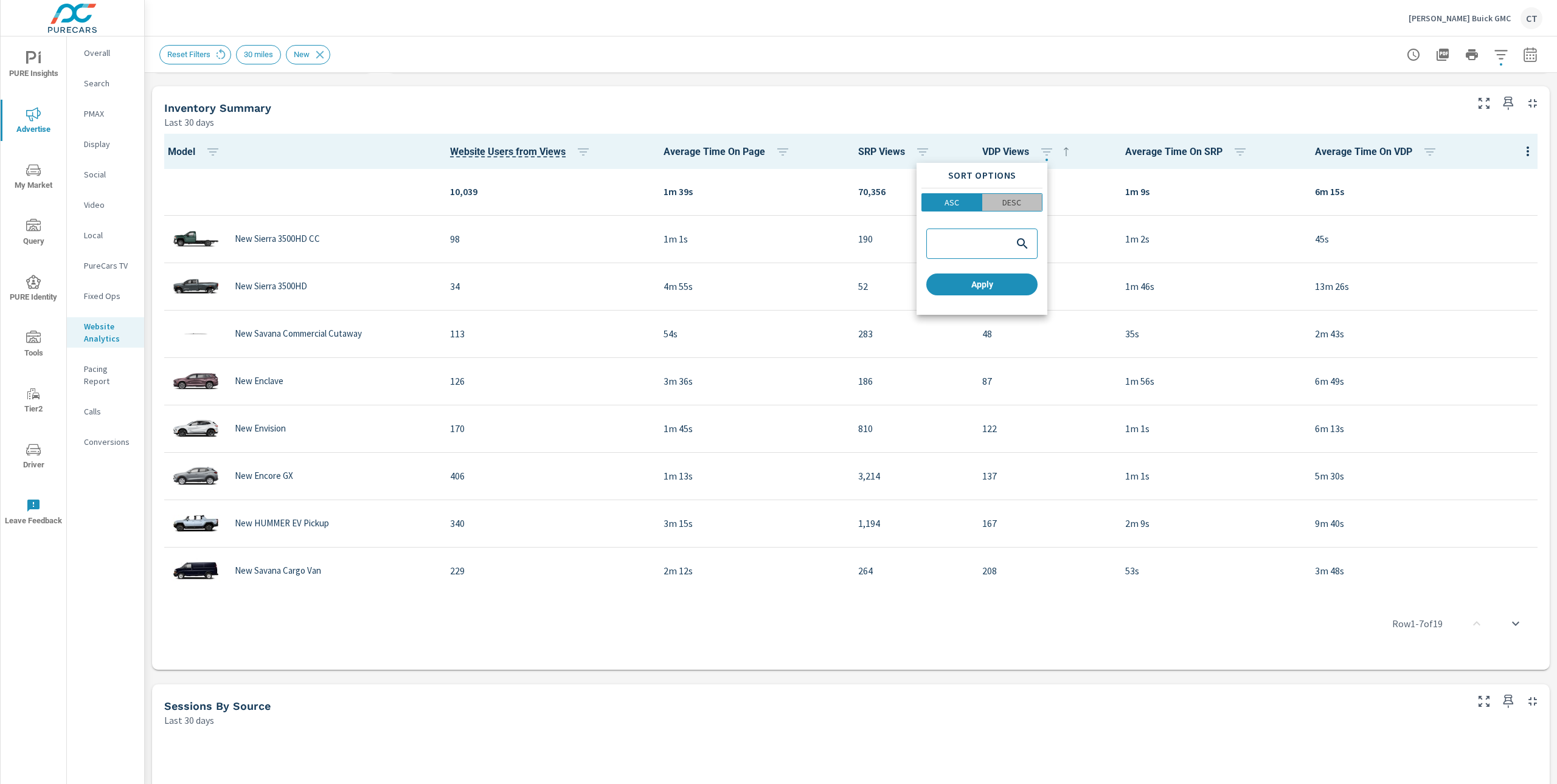
click at [1010, 195] on button "DESC" at bounding box center [1013, 202] width 61 height 18
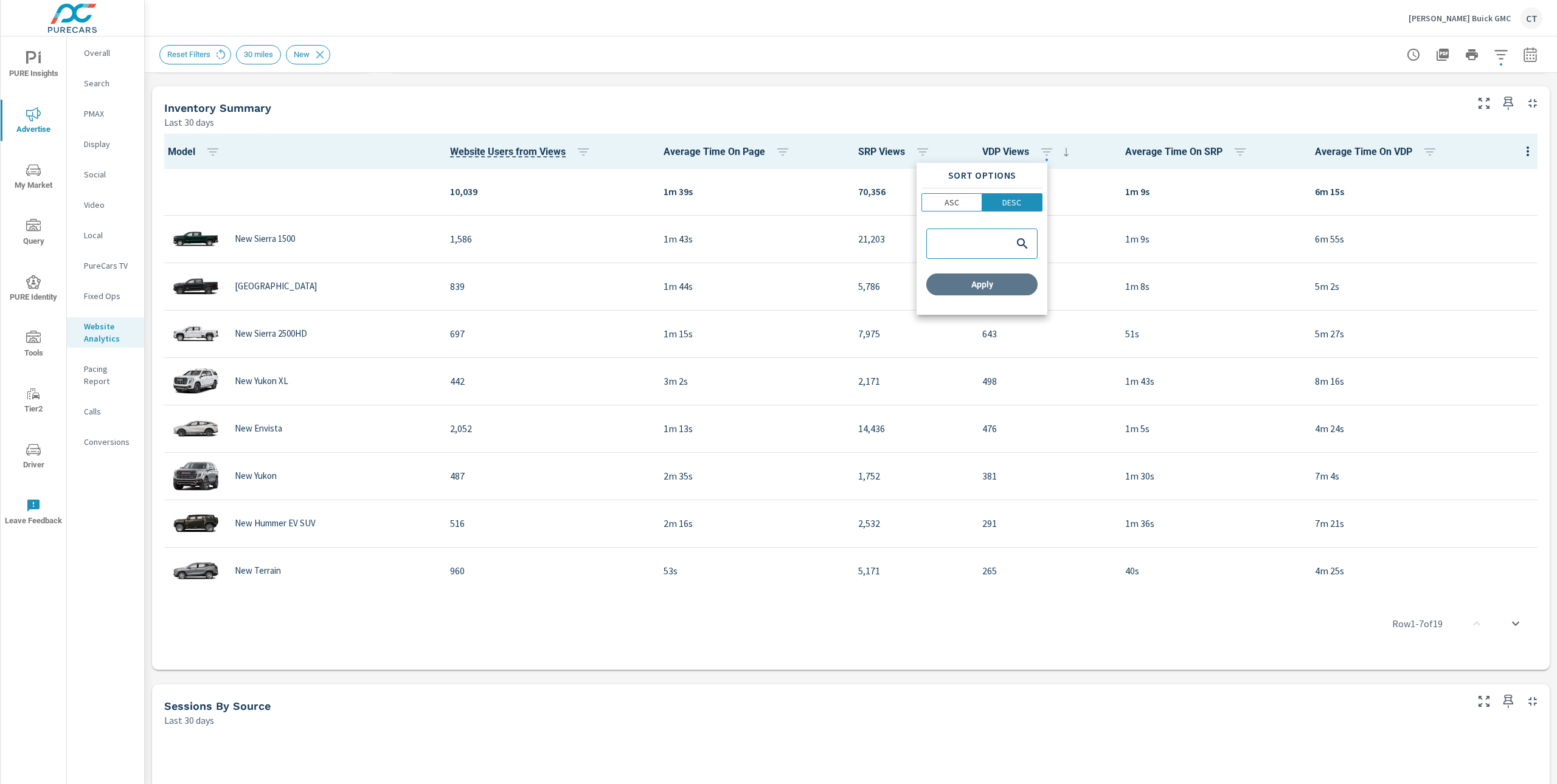
click at [993, 282] on span "Apply" at bounding box center [982, 284] width 101 height 11
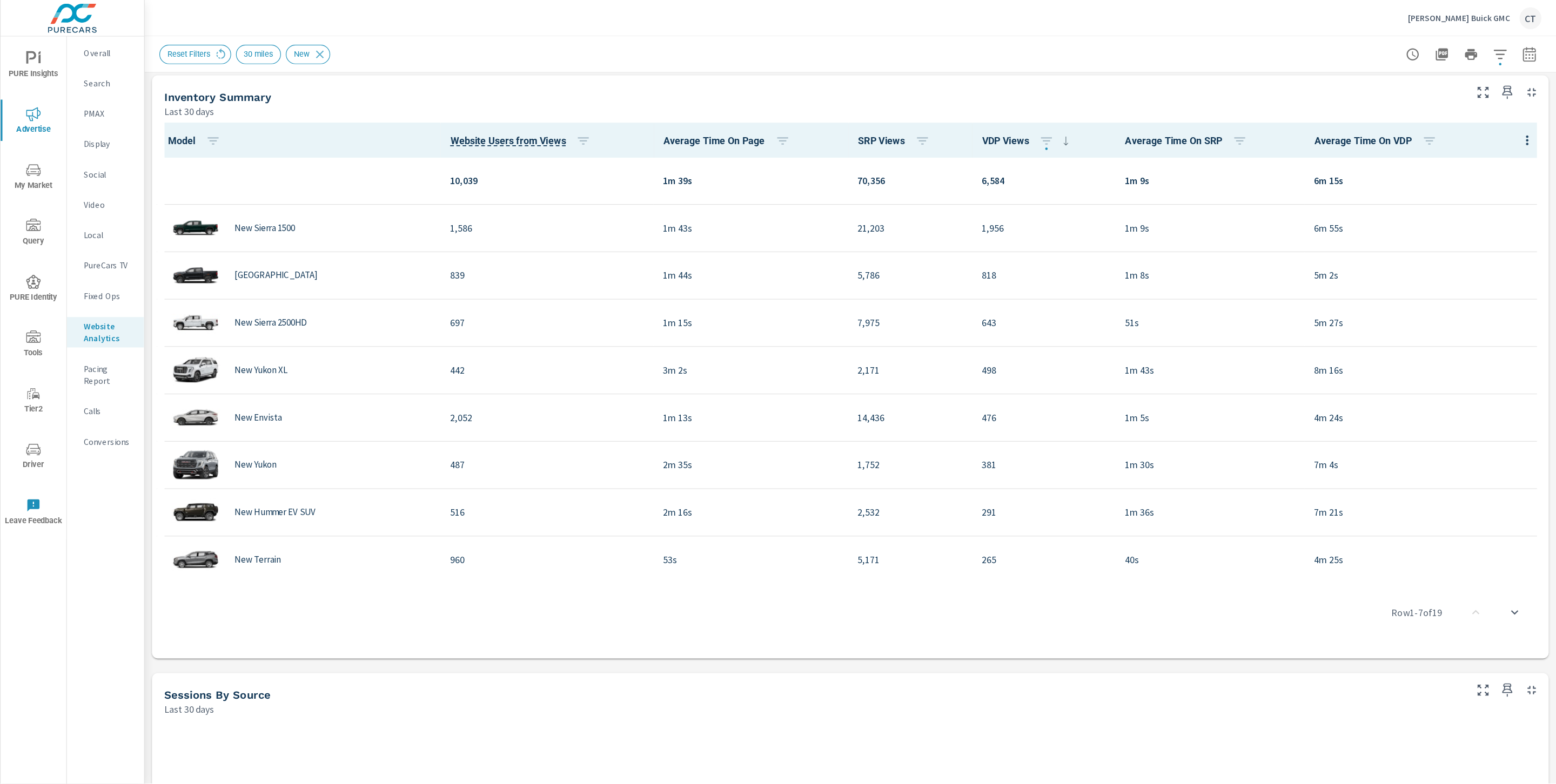
scroll to position [350, 0]
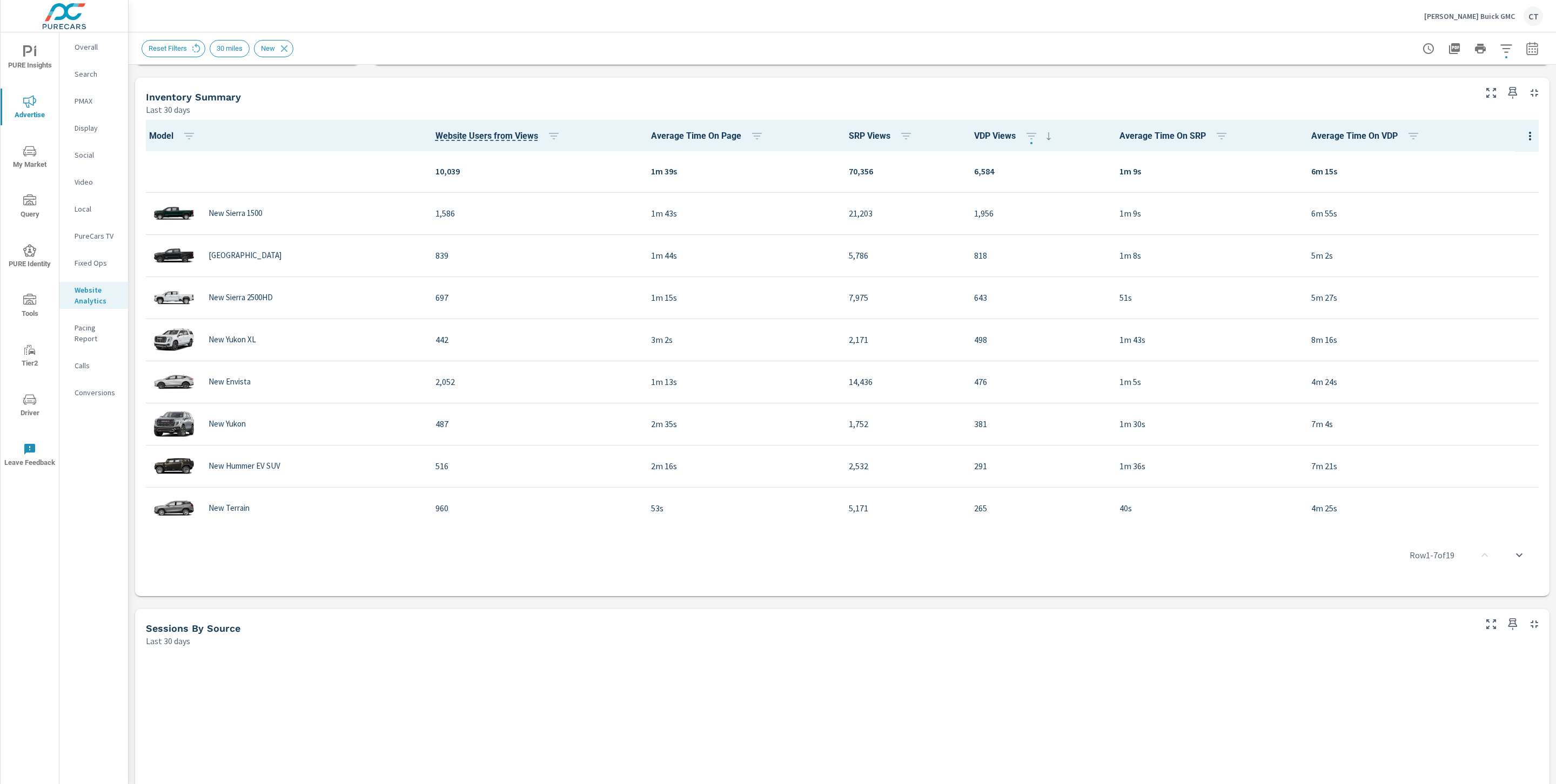
scroll to position [347, 0]
click at [1296, 80] on div at bounding box center [1513, 90] width 71 height 24
click at [1296, 83] on div at bounding box center [1513, 90] width 71 height 24
click at [1296, 96] on icon "button" at bounding box center [1491, 93] width 13 height 13
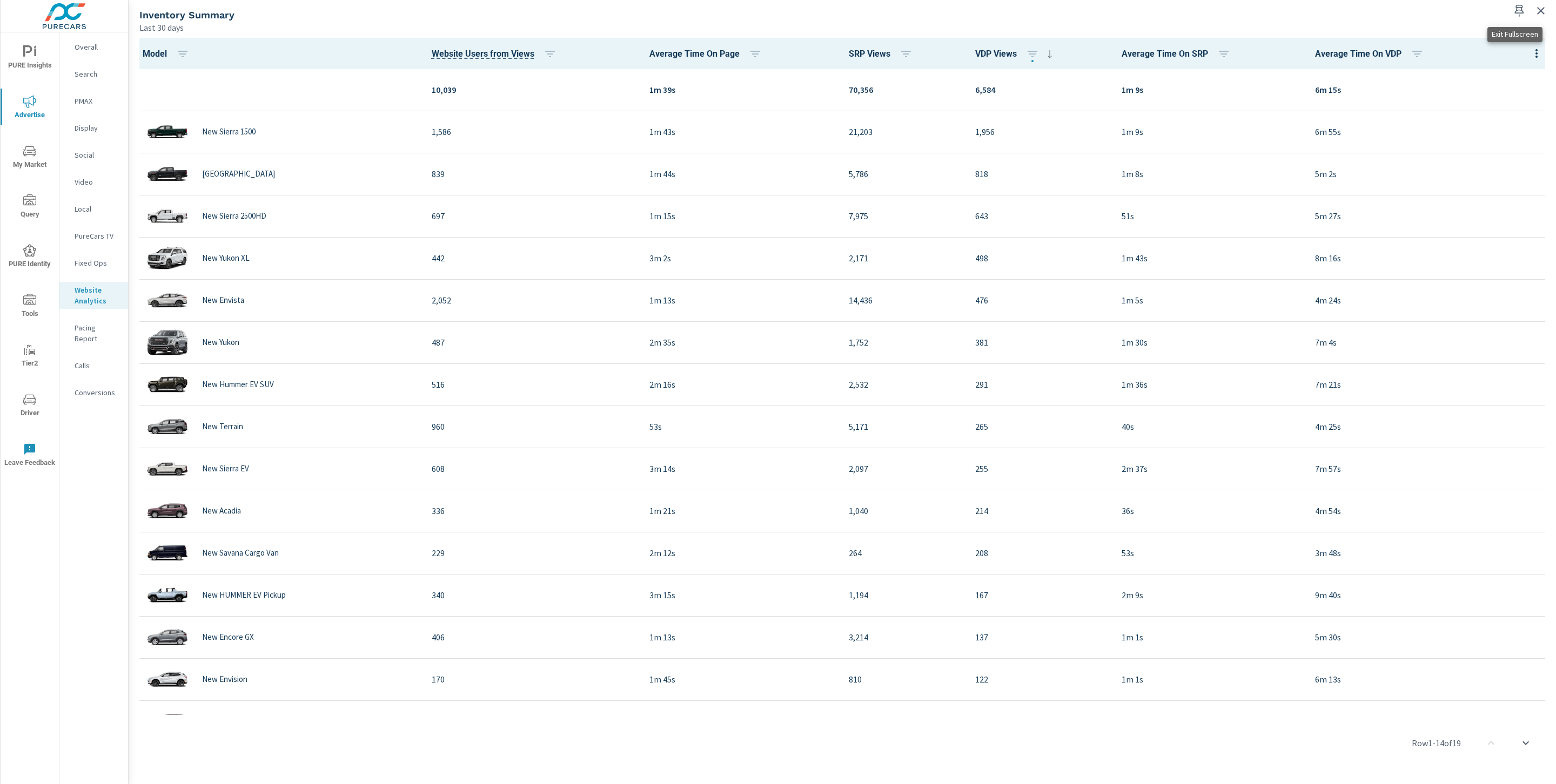
click at [1296, 11] on icon "button" at bounding box center [1540, 11] width 13 height 13
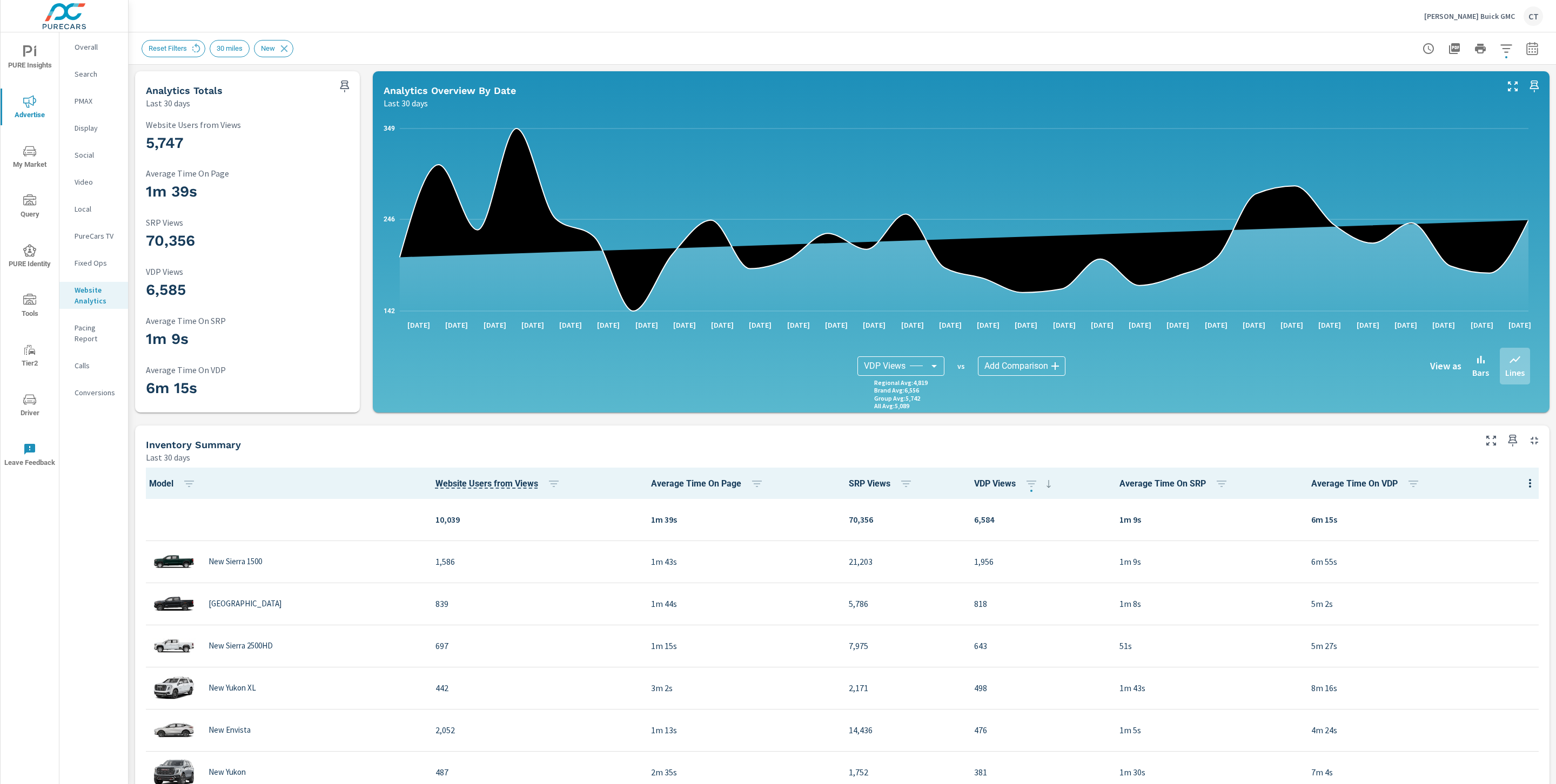
click at [1296, 47] on button "button" at bounding box center [1532, 48] width 21 height 21
select select "Last 30 days"
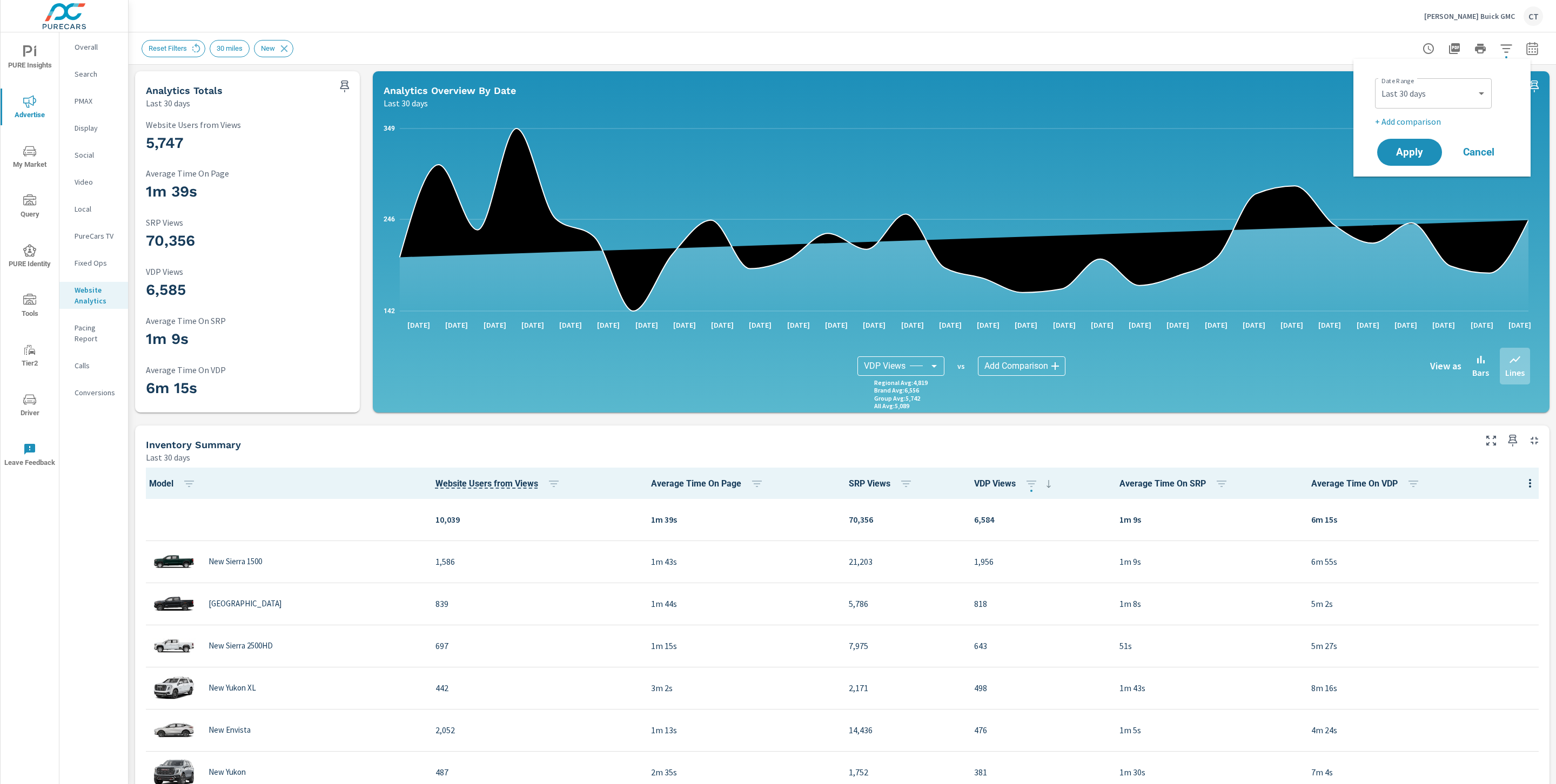
click at [1296, 115] on div "Date Range Custom [DATE] Last week Last 7 days Last 14 days Last 30 days Last 4…" at bounding box center [1444, 101] width 138 height 54
click at [1296, 119] on p "+ Add comparison" at bounding box center [1444, 122] width 138 height 13
select select "Previous period"
click at [1296, 189] on button "Apply" at bounding box center [1410, 182] width 67 height 28
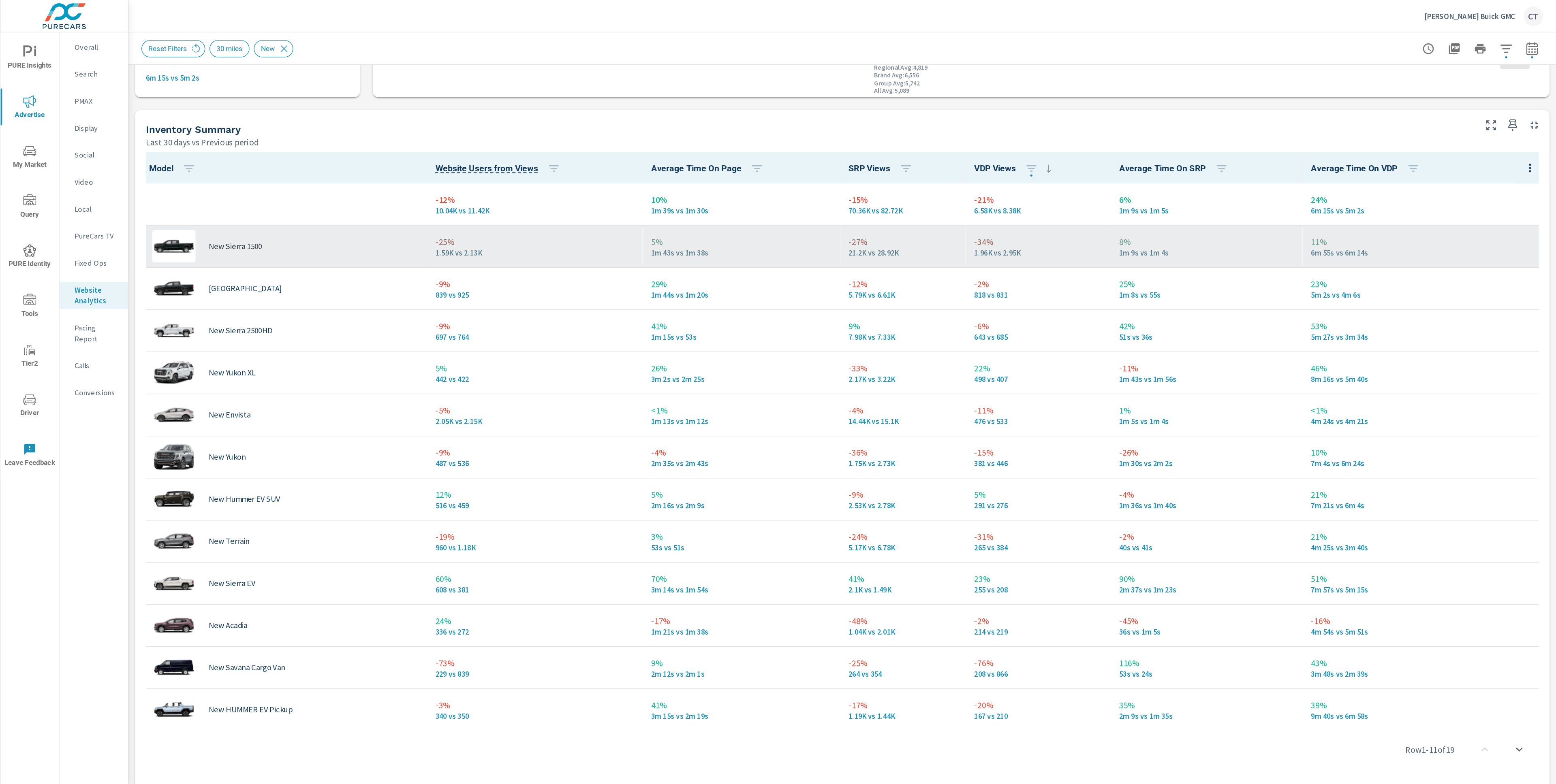
scroll to position [318, 0]
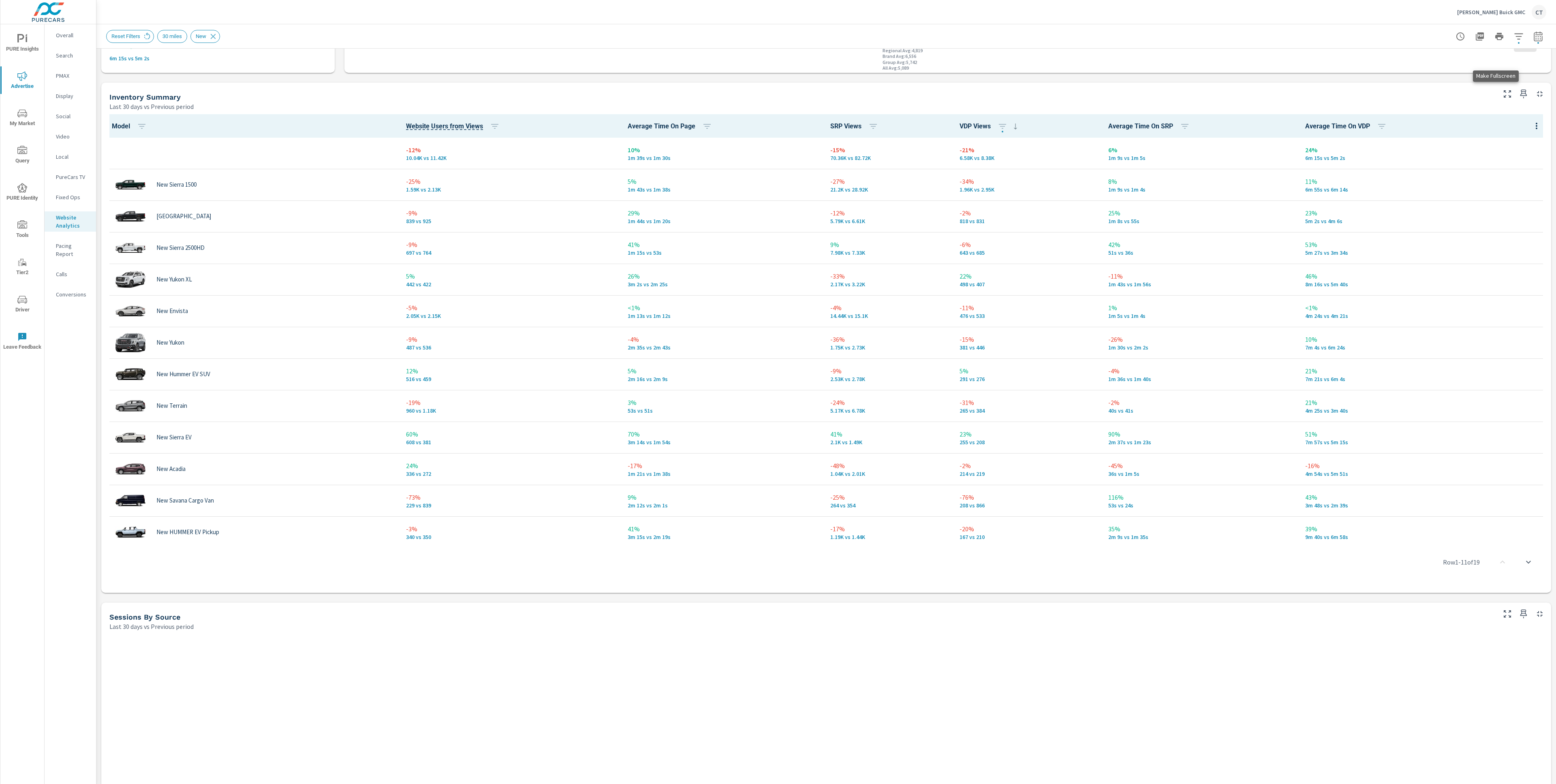
click at [972, 92] on icon "button" at bounding box center [1508, 94] width 7 height 7
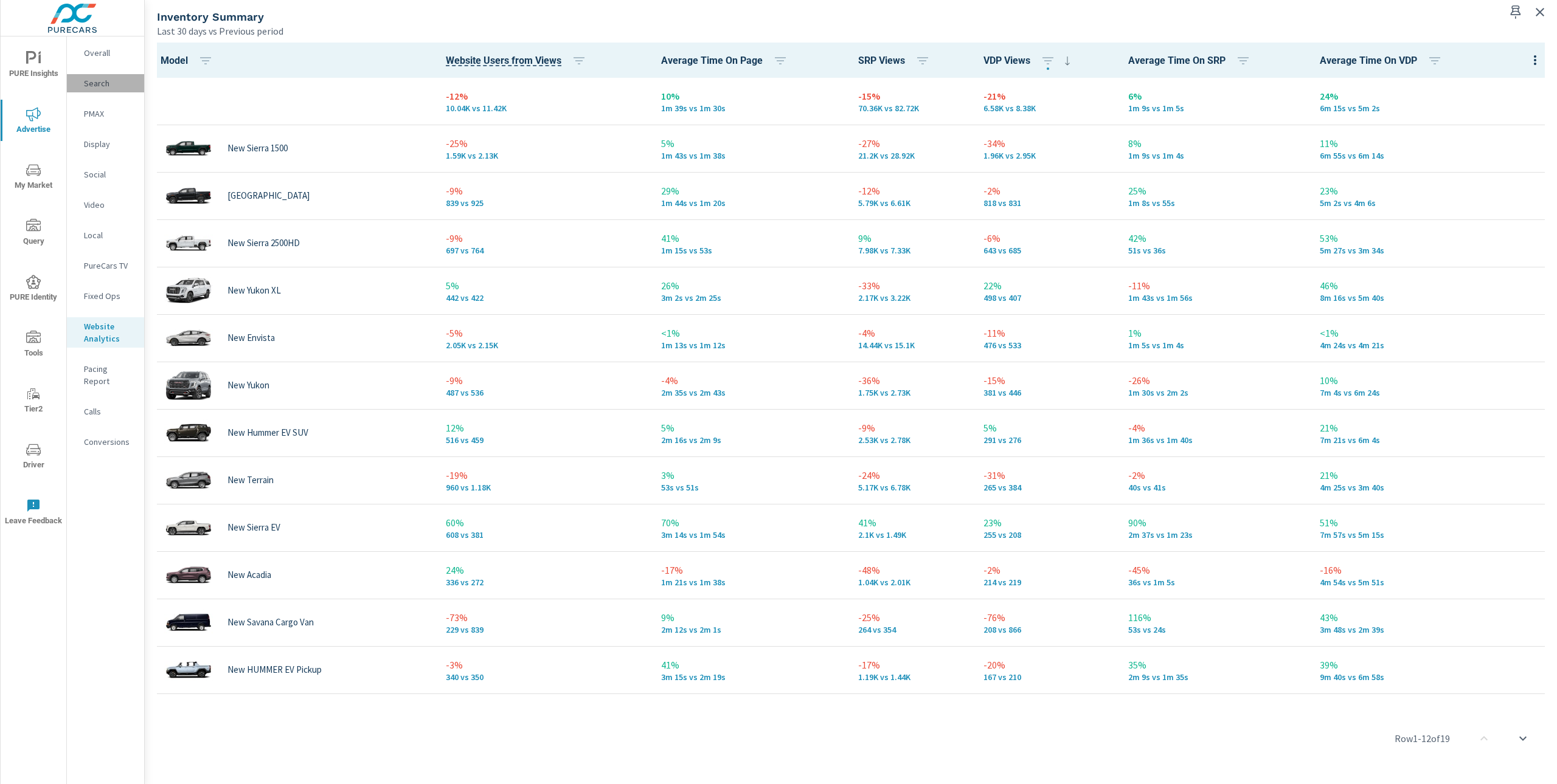
click at [118, 84] on p "Search" at bounding box center [109, 83] width 51 height 12
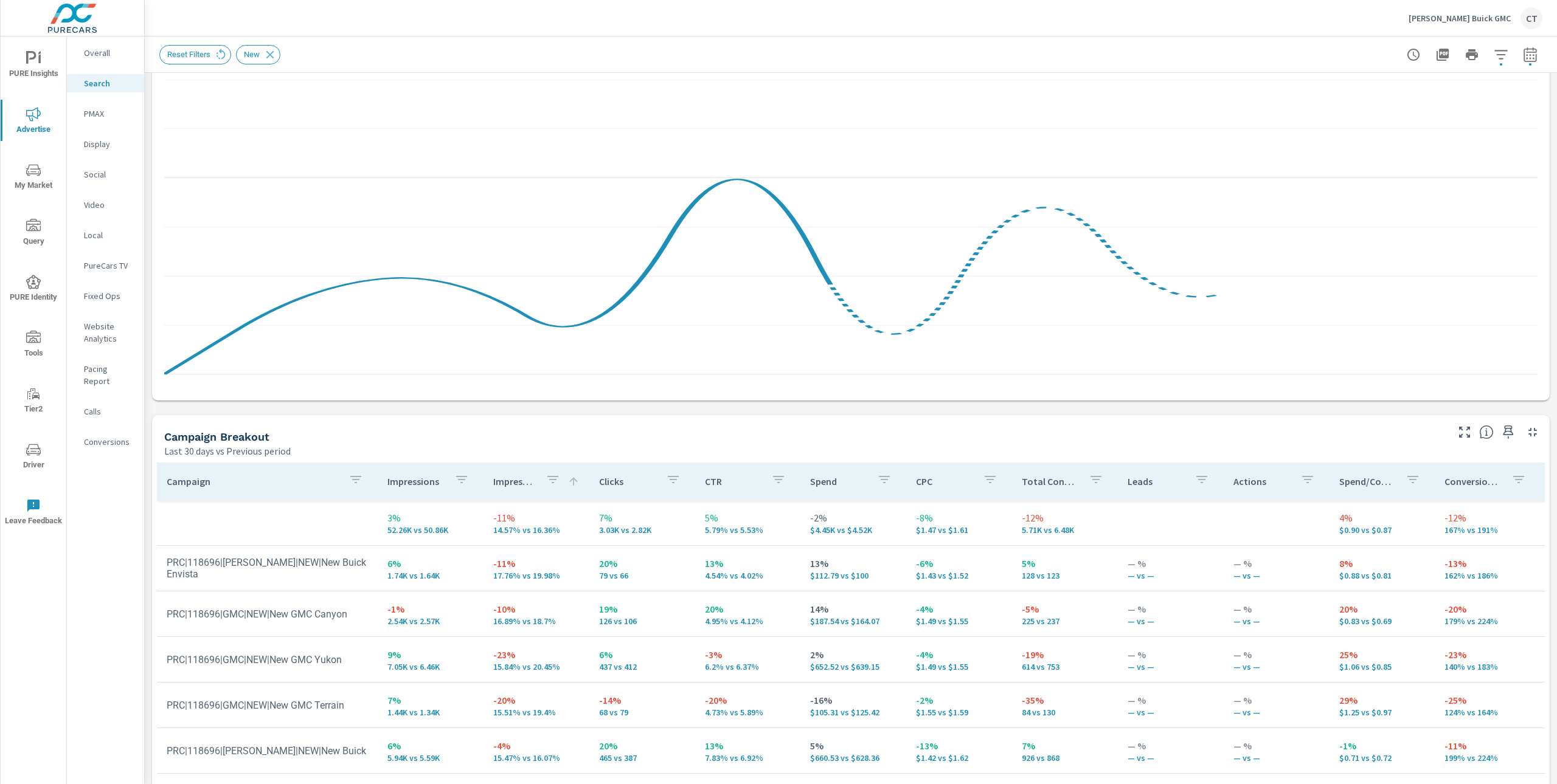
scroll to position [329, 0]
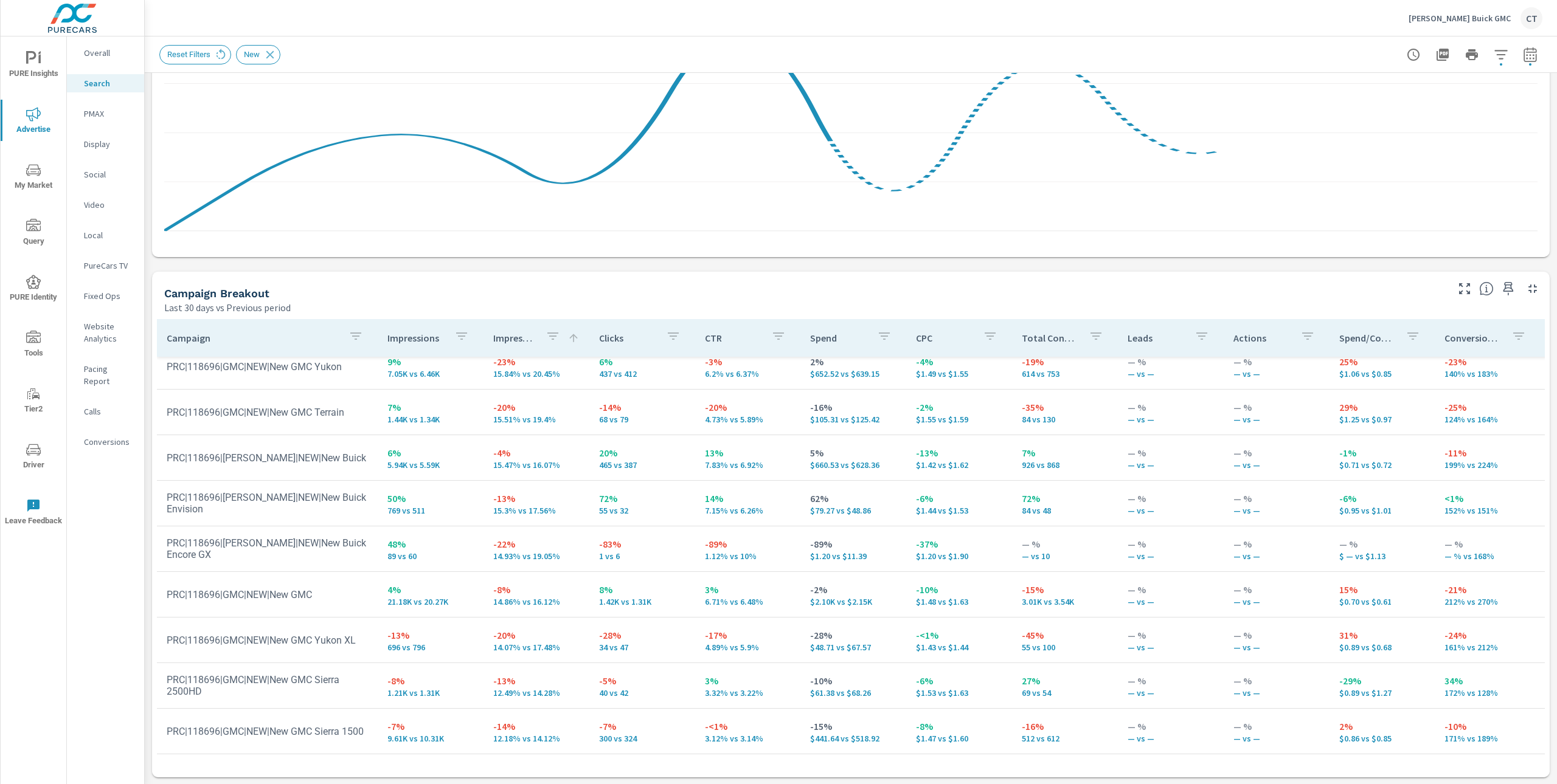
scroll to position [161, 0]
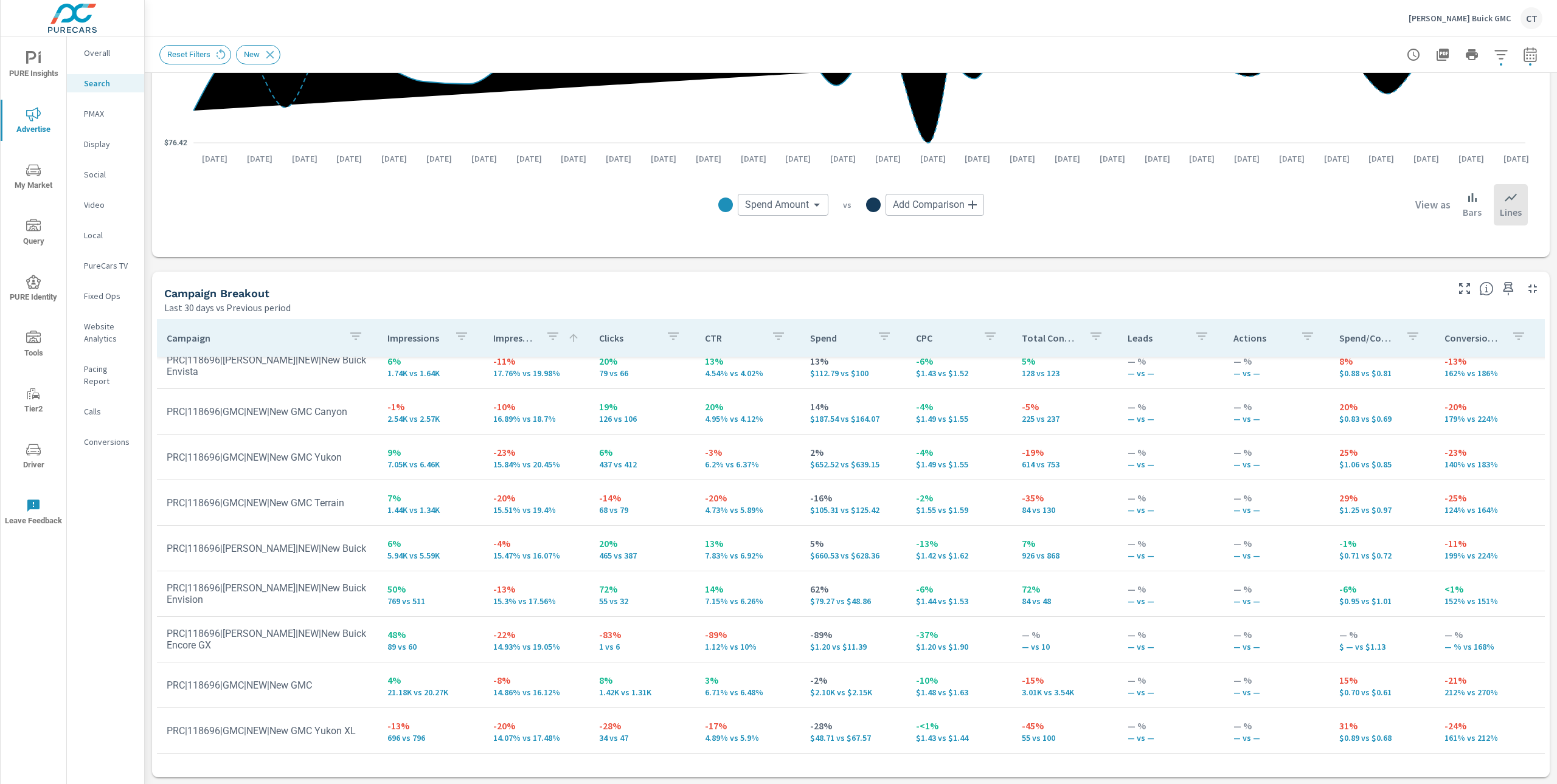
scroll to position [23, 0]
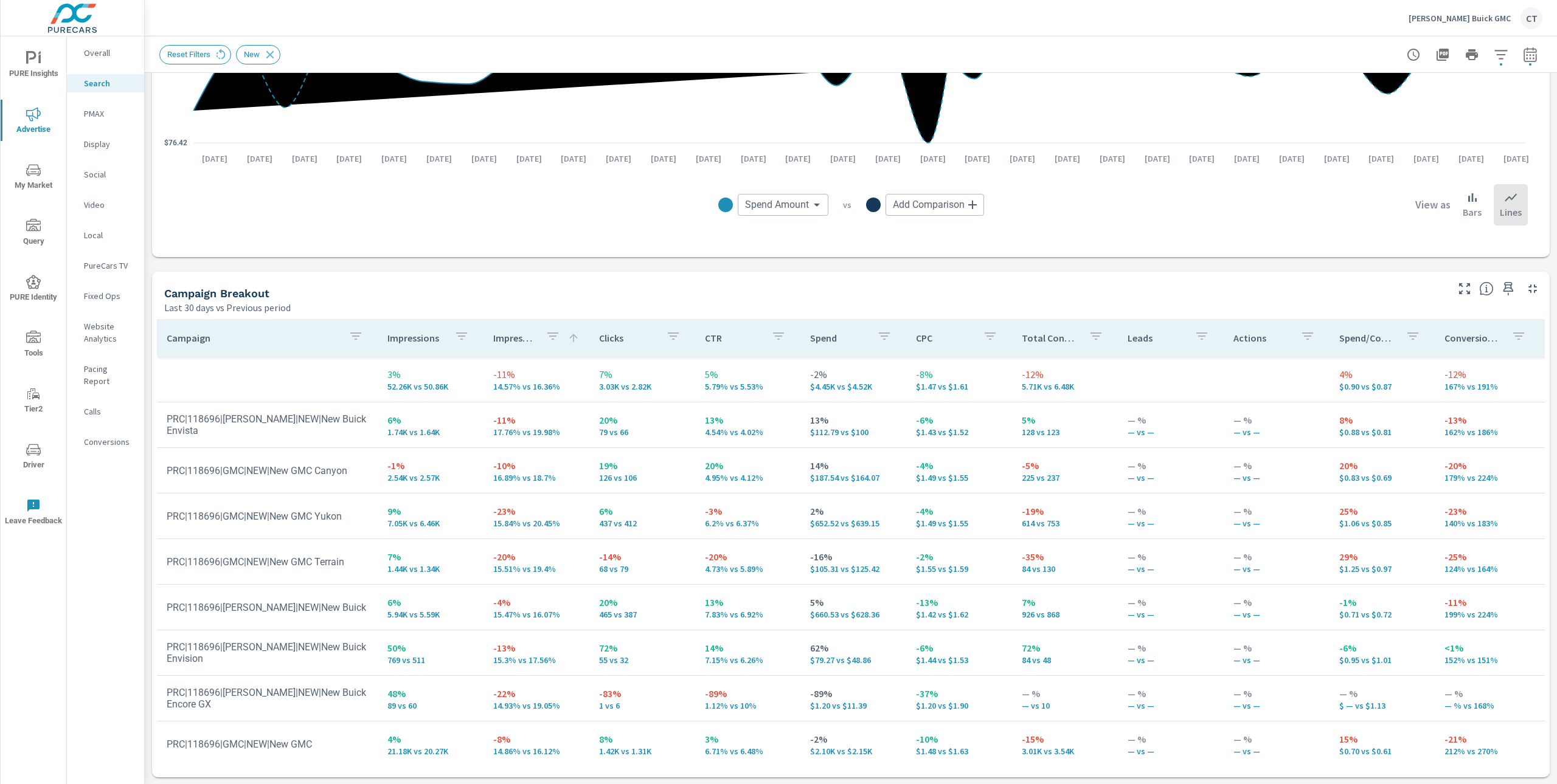
click at [1458, 286] on icon "button" at bounding box center [1465, 289] width 15 height 15
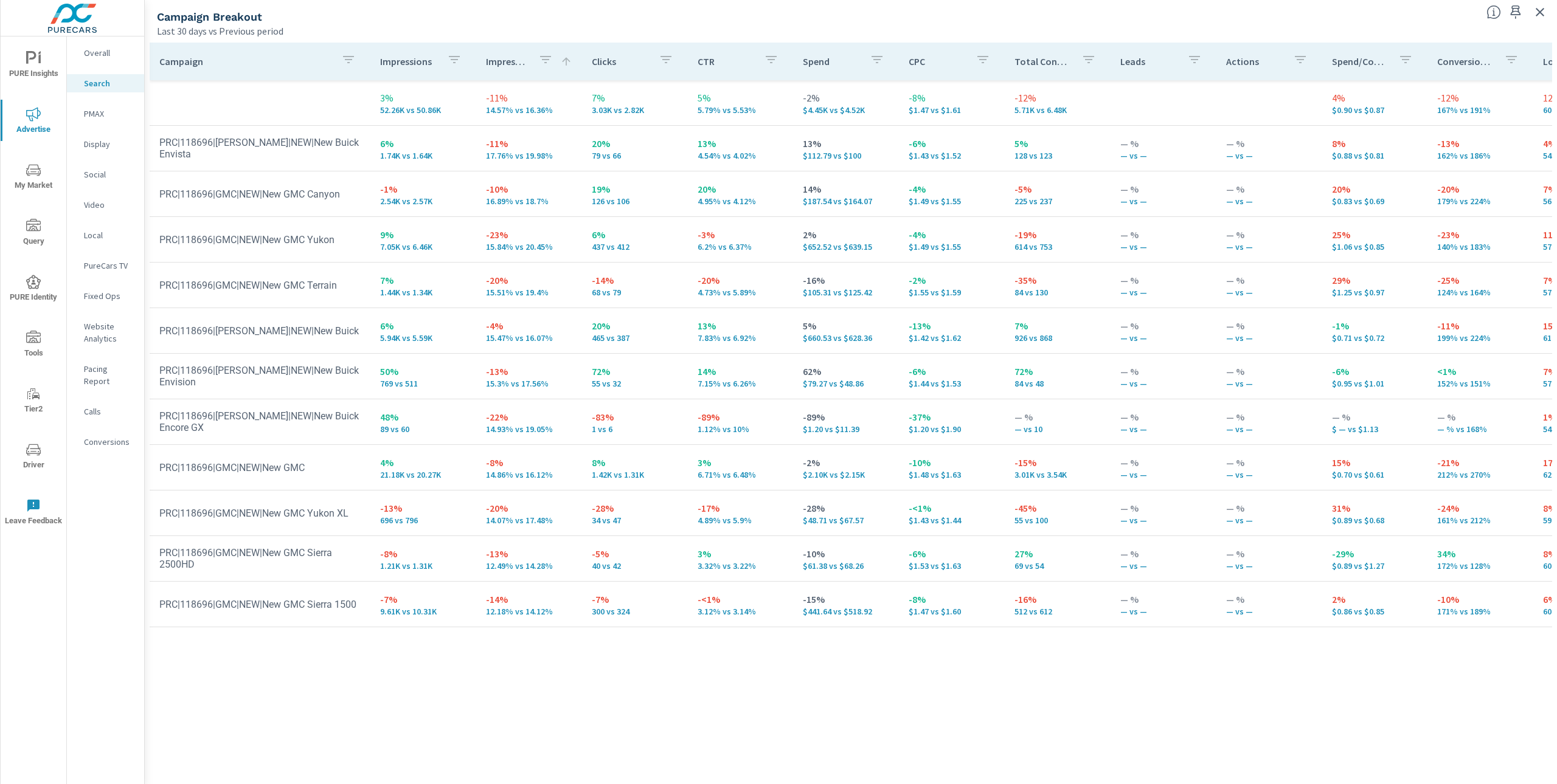
click at [483, 711] on div "Campaign Impressions Impression Share Clicks CTR Spend CPC Total Conversions Le…" at bounding box center [852, 402] width 1403 height 720
click at [328, 122] on tr "3% 52.26K vs 50.86K -11% 14.57% vs 16.36% 7% 3.03K vs 2.82K 5% 5.79% vs 5.53% -…" at bounding box center [947, 103] width 1596 height 46
click at [295, 86] on tr "3% 52.26K vs 50.86K -11% 14.57% vs 16.36% 7% 3.03K vs 2.82K 5% 5.79% vs 5.53% -…" at bounding box center [947, 103] width 1596 height 46
click at [352, 60] on icon "button" at bounding box center [349, 60] width 15 height 15
click at [343, 137] on input "Search" at bounding box center [348, 144] width 139 height 24
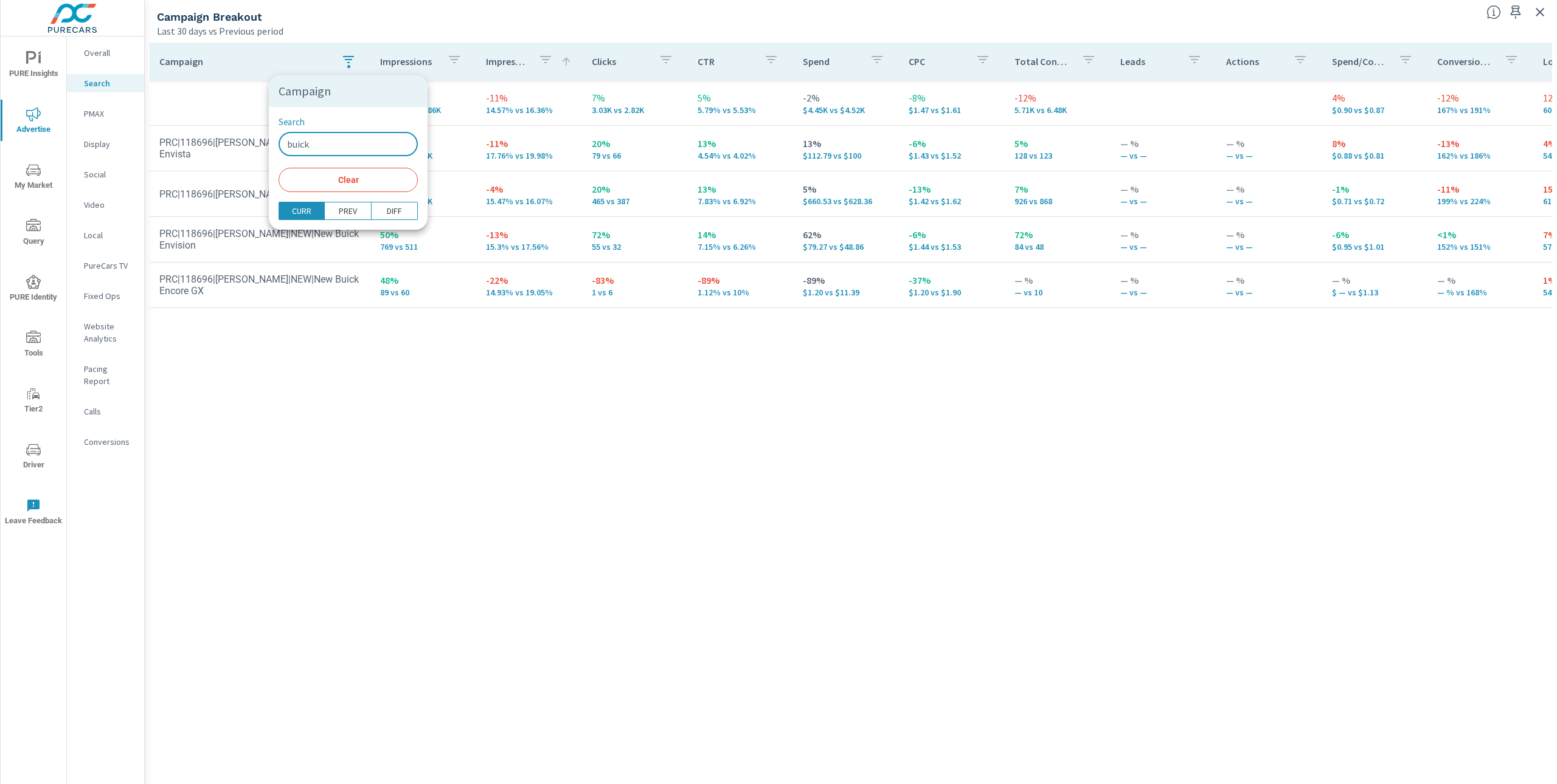
type input "buick"
drag, startPoint x: 436, startPoint y: 625, endPoint x: 428, endPoint y: 614, distance: 13.6
click at [436, 624] on div at bounding box center [778, 392] width 1557 height 784
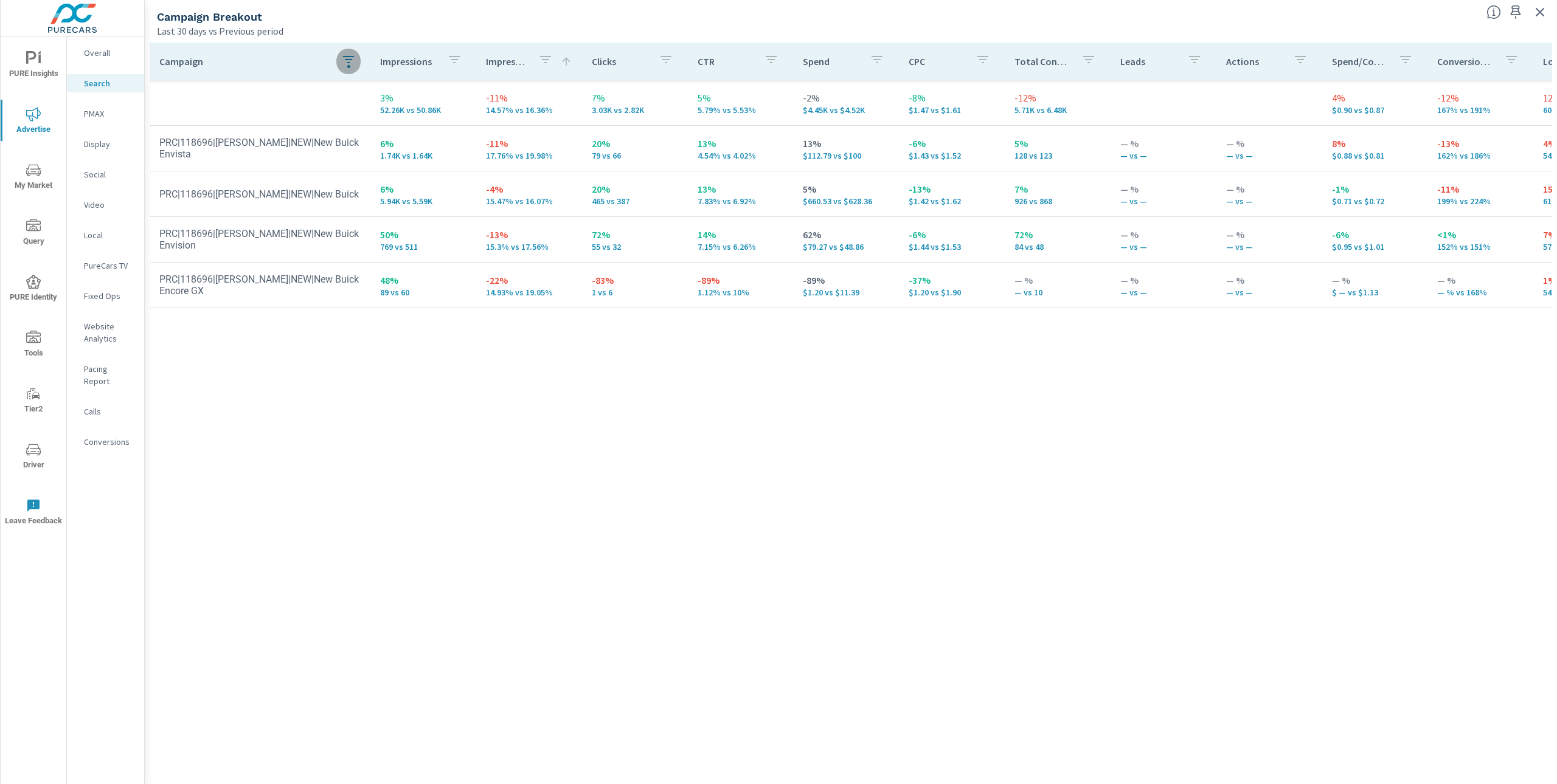
click at [348, 55] on icon "button" at bounding box center [349, 60] width 15 height 15
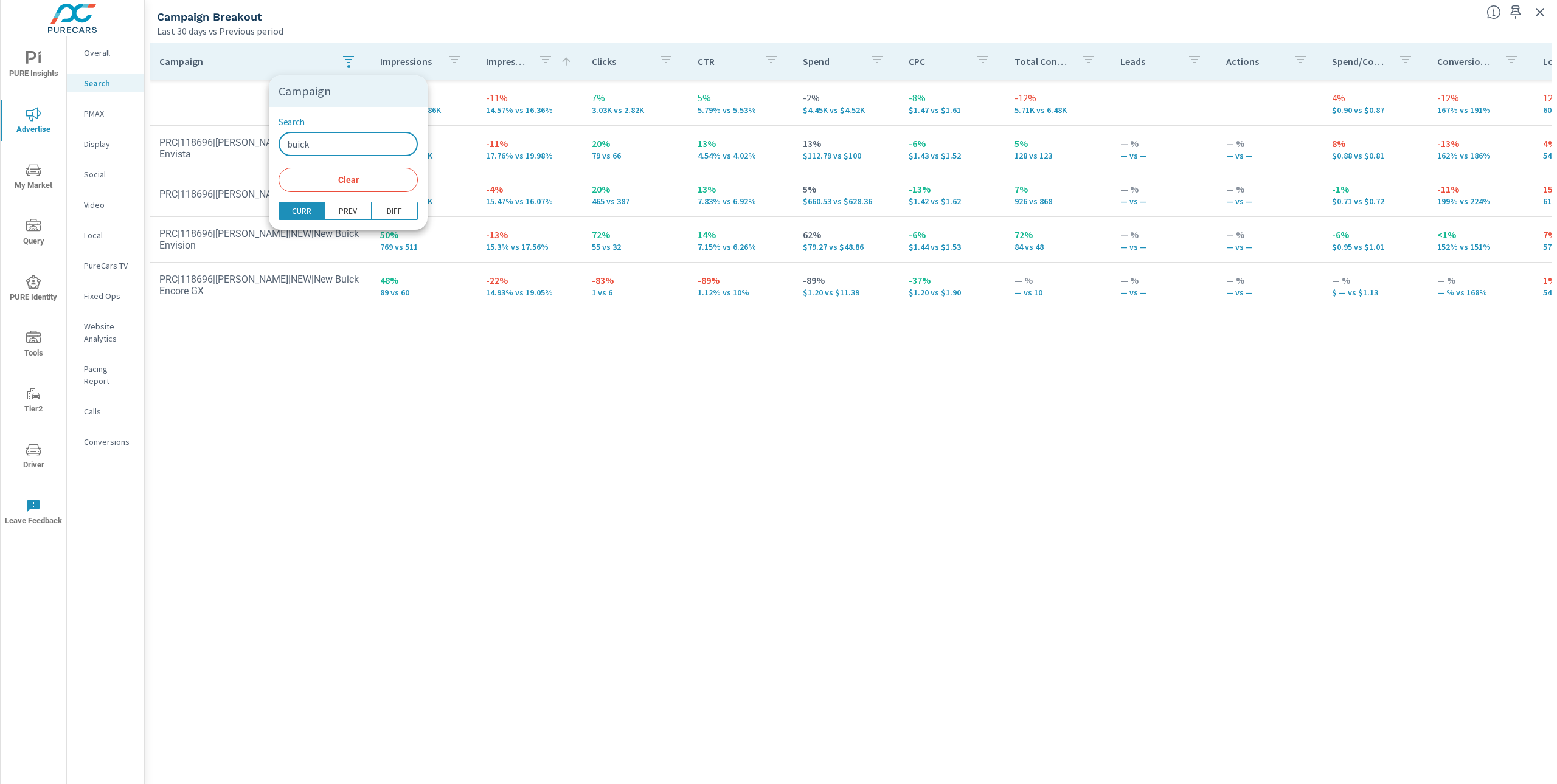
click at [333, 150] on input "buick" at bounding box center [348, 144] width 139 height 24
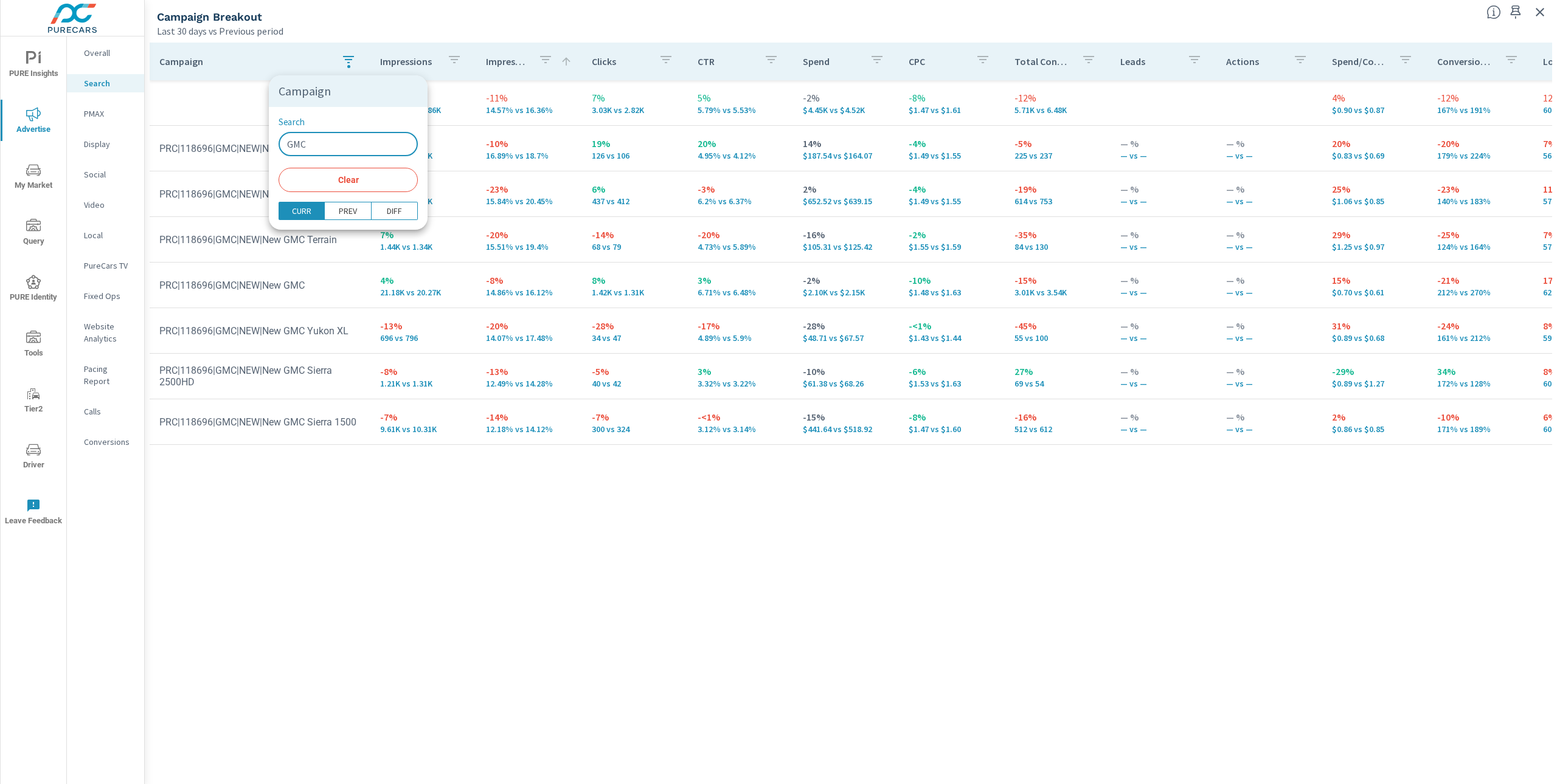
type input "GMC"
click at [418, 571] on div at bounding box center [778, 392] width 1557 height 784
click at [526, 598] on div "Campaign Impressions Impression Share Clicks CTR Spend CPC Total Conversions Le…" at bounding box center [852, 402] width 1403 height 720
click at [349, 65] on icon "button" at bounding box center [349, 60] width 15 height 15
drag, startPoint x: 334, startPoint y: 158, endPoint x: 332, endPoint y: 148, distance: 10.2
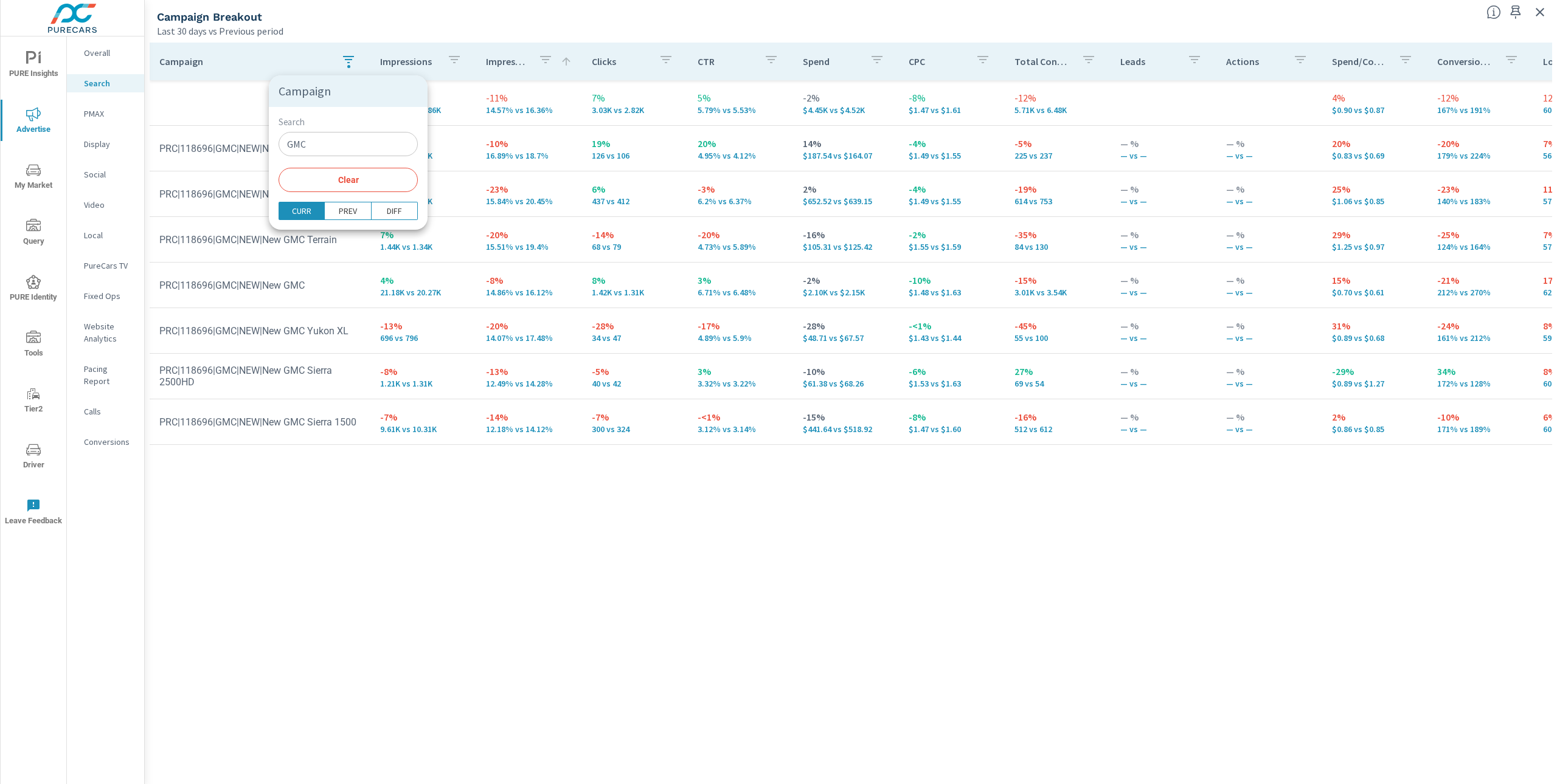
click at [334, 158] on div "Search GMC ​ Clear" at bounding box center [348, 154] width 158 height 95
click at [332, 148] on input "GMC" at bounding box center [348, 144] width 139 height 24
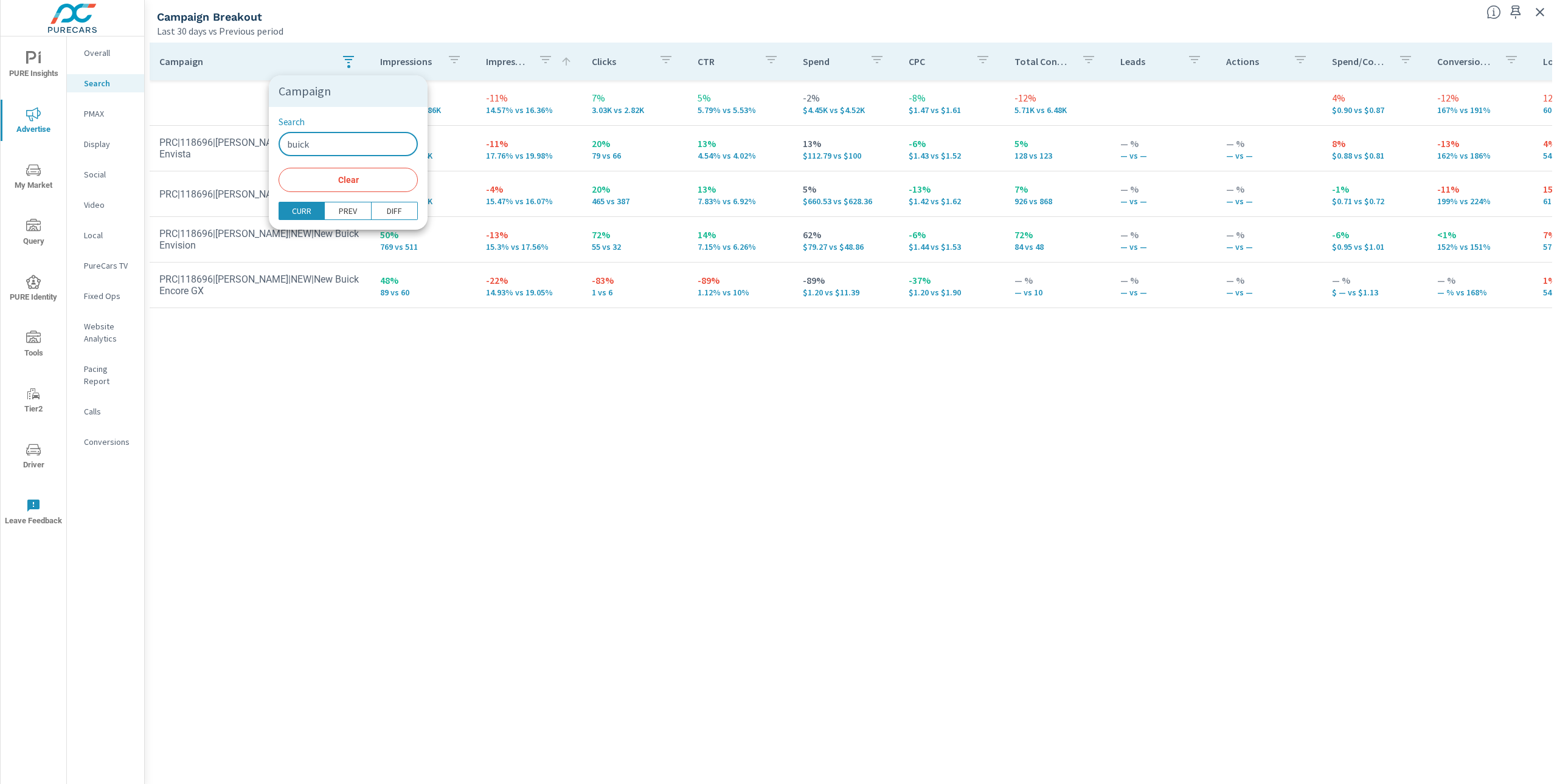
type input "buick"
drag, startPoint x: 394, startPoint y: 463, endPoint x: 419, endPoint y: 452, distance: 27.3
click at [395, 463] on div at bounding box center [778, 392] width 1557 height 784
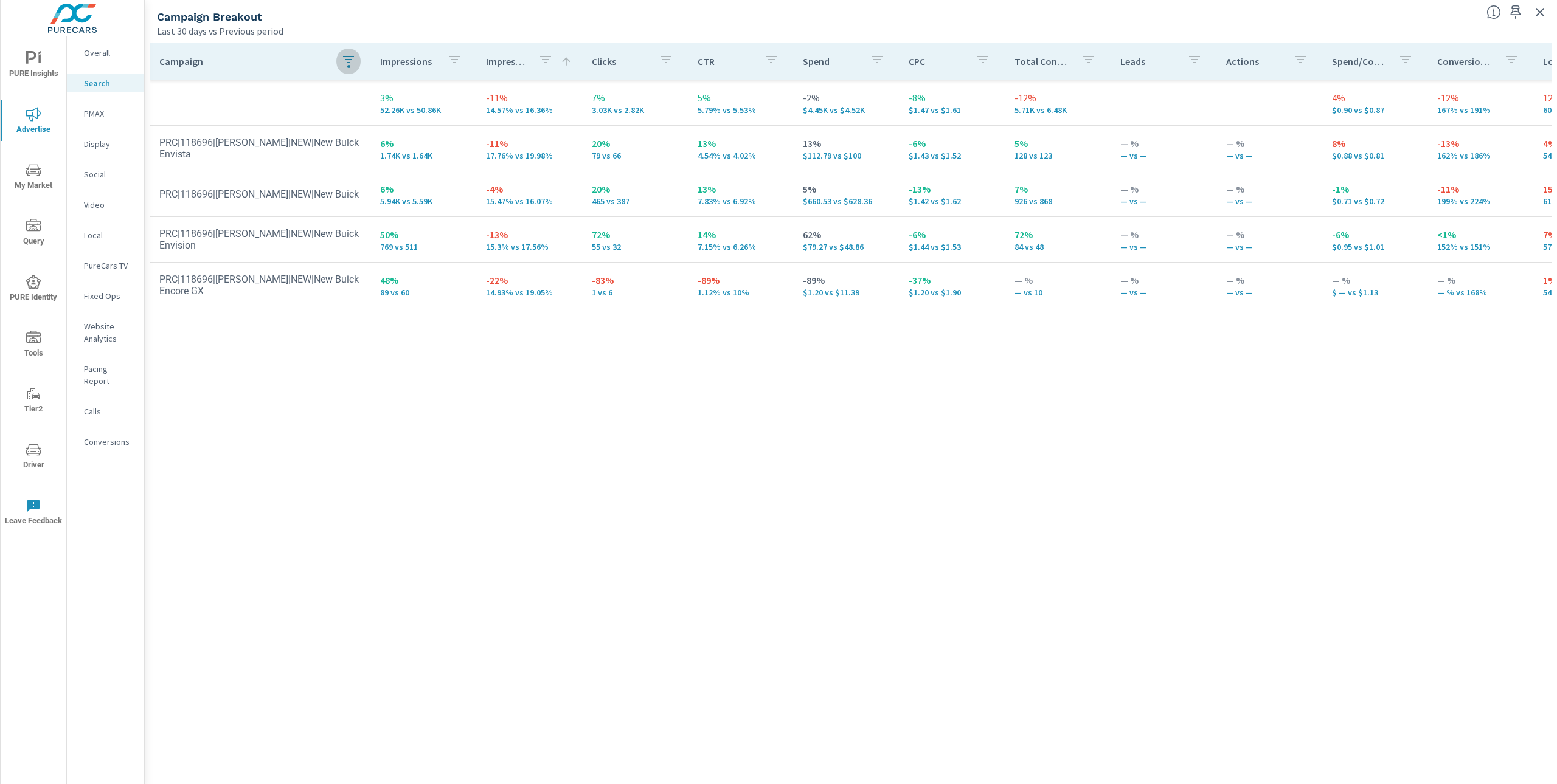
drag, startPoint x: 490, startPoint y: 436, endPoint x: 428, endPoint y: 392, distance: 76.0
click at [490, 436] on div "Campaign Impressions Impression Share Clicks CTR Spend CPC Total Conversions Le…" at bounding box center [852, 402] width 1403 height 720
click at [1002, 538] on div "Campaign Impressions Impression Share Clicks CTR Spend CPC Total Conversions Le…" at bounding box center [852, 402] width 1403 height 720
